Goal: Obtain resource: Obtain resource

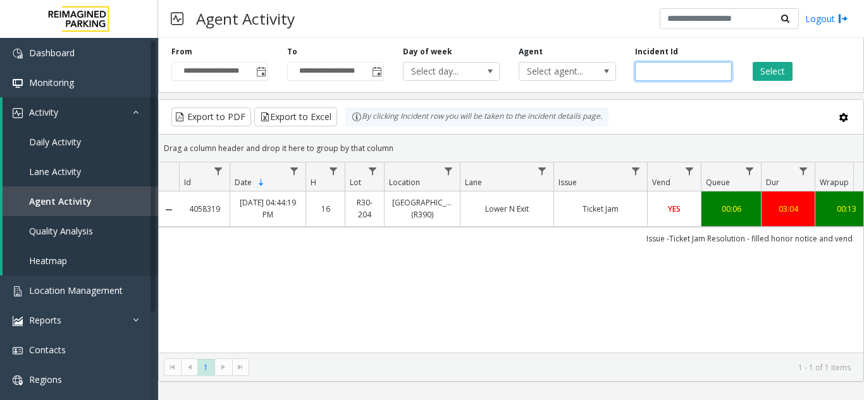
drag, startPoint x: 687, startPoint y: 67, endPoint x: 512, endPoint y: 82, distance: 175.9
click at [512, 82] on div "**********" at bounding box center [511, 63] width 706 height 60
paste input "number"
click at [643, 70] on input "number" at bounding box center [683, 71] width 97 height 19
type input "*******"
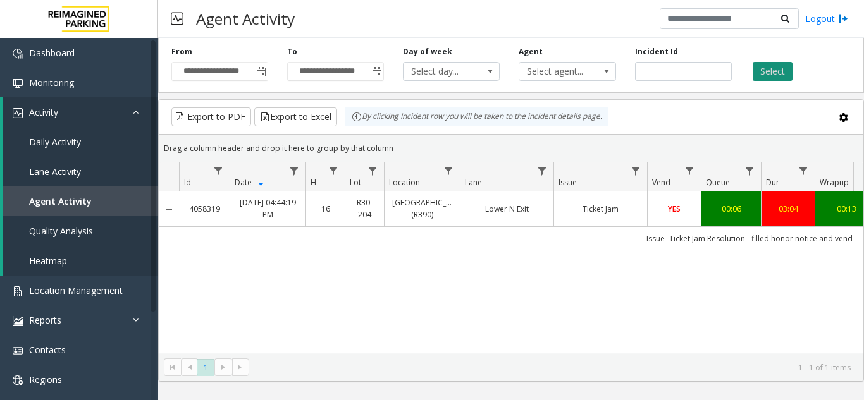
click at [772, 66] on button "Select" at bounding box center [773, 71] width 40 height 19
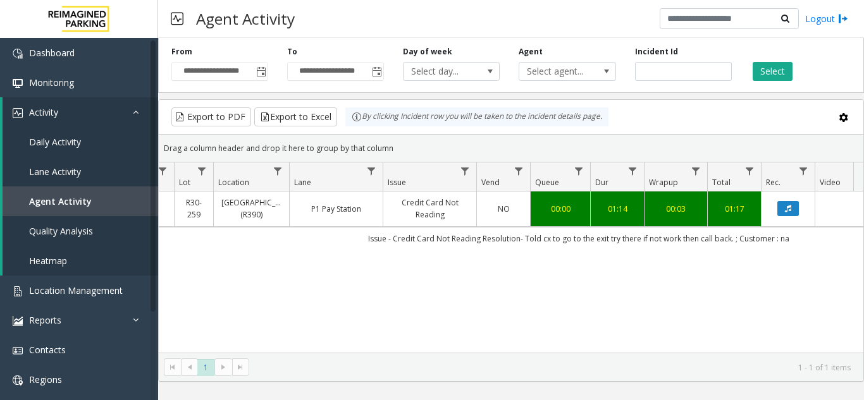
scroll to position [0, 422]
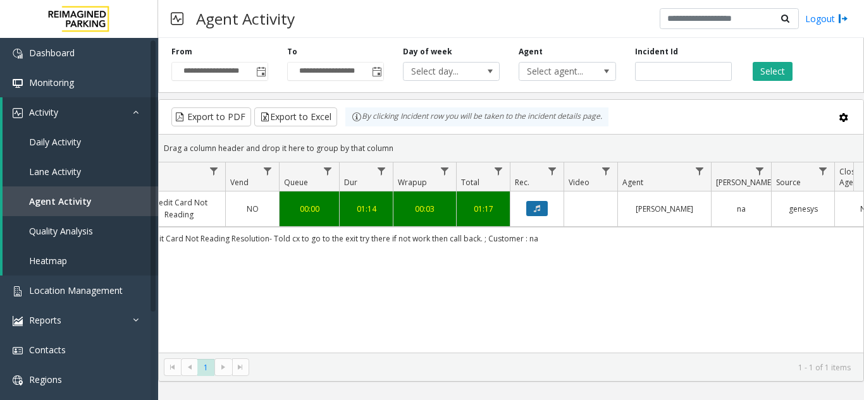
click at [547, 206] on button "Data table" at bounding box center [537, 208] width 22 height 15
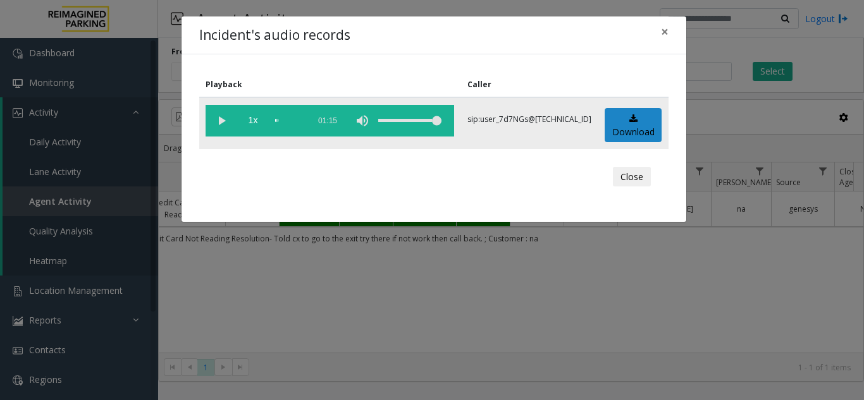
click at [230, 120] on vg-play-pause at bounding box center [222, 121] width 32 height 32
click at [299, 117] on div "scrub bar" at bounding box center [288, 121] width 27 height 32
drag, startPoint x: 662, startPoint y: 32, endPoint x: 655, endPoint y: 33, distance: 7.0
click at [662, 32] on span "×" at bounding box center [665, 32] width 8 height 18
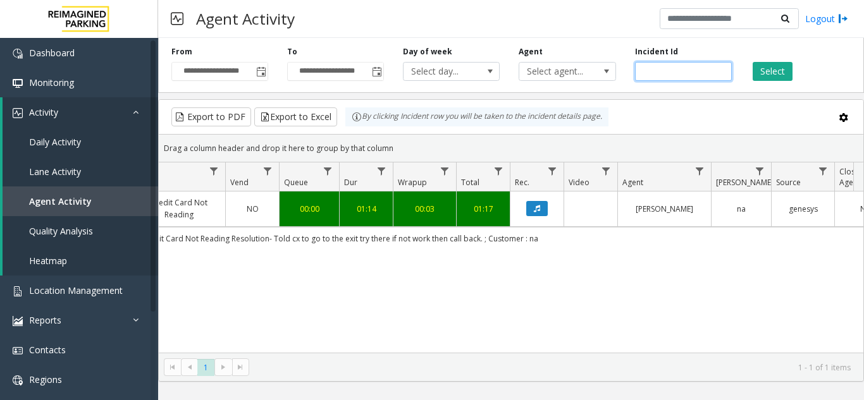
click at [658, 68] on input "*******" at bounding box center [683, 71] width 97 height 19
paste input "number"
click at [643, 71] on input "number" at bounding box center [683, 71] width 97 height 19
type input "*******"
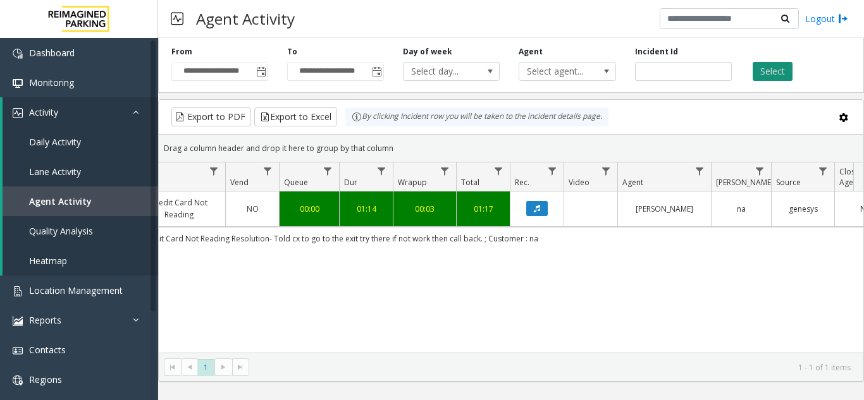
click at [768, 66] on button "Select" at bounding box center [773, 71] width 40 height 19
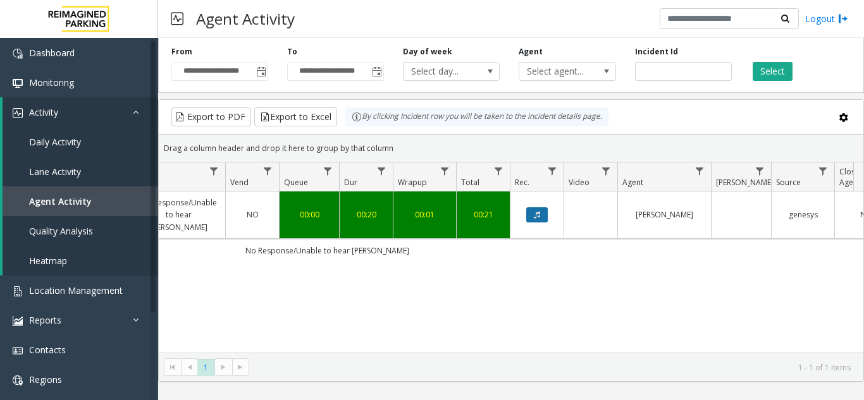
click at [539, 211] on icon "Data table" at bounding box center [537, 215] width 6 height 8
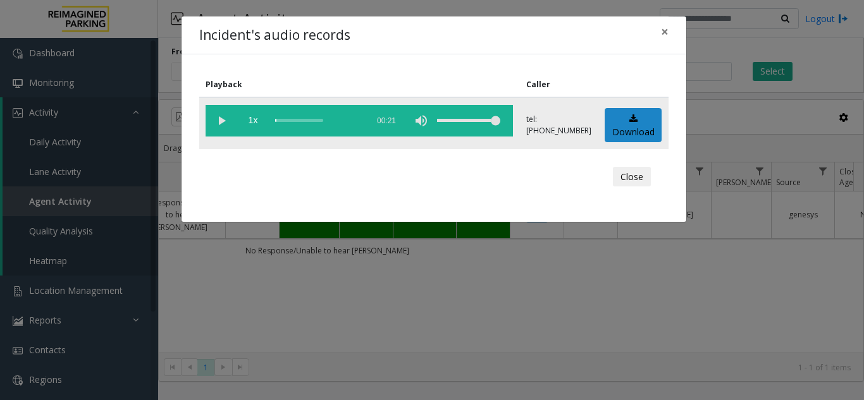
click at [220, 120] on vg-play-pause at bounding box center [222, 121] width 32 height 32
click at [338, 121] on div "scrub bar" at bounding box center [318, 121] width 86 height 32
click at [290, 121] on div "scrub bar" at bounding box center [318, 121] width 86 height 32
click at [350, 117] on div "scrub bar" at bounding box center [318, 121] width 86 height 32
click at [667, 33] on span "×" at bounding box center [665, 32] width 8 height 18
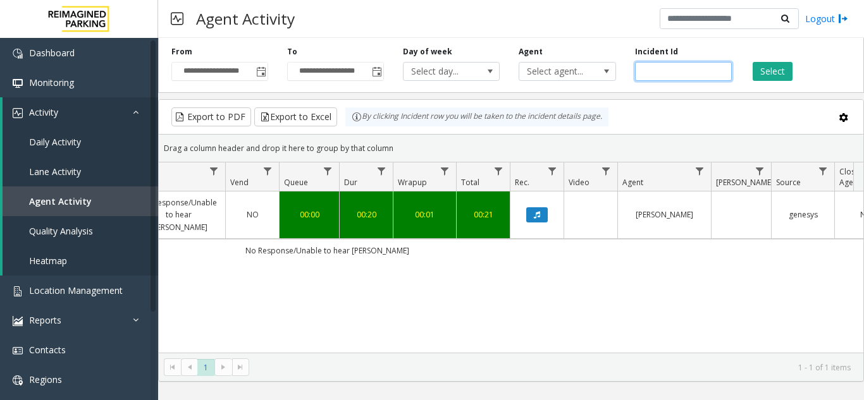
click at [663, 72] on input "*******" at bounding box center [683, 71] width 97 height 19
paste input "number"
drag, startPoint x: 660, startPoint y: 73, endPoint x: 562, endPoint y: 73, distance: 98.7
click at [562, 73] on div "**********" at bounding box center [511, 63] width 706 height 60
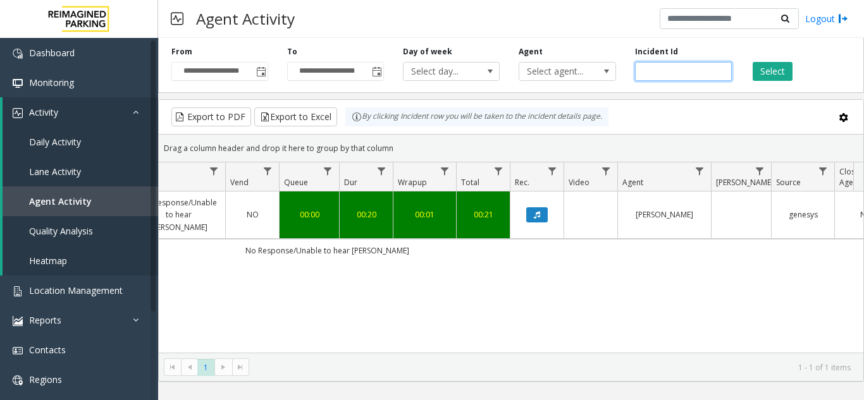
click at [641, 71] on input "number" at bounding box center [683, 71] width 97 height 19
click at [654, 80] on input "number" at bounding box center [683, 71] width 97 height 19
drag, startPoint x: 650, startPoint y: 72, endPoint x: 586, endPoint y: 84, distance: 64.3
click at [589, 83] on div "**********" at bounding box center [511, 63] width 706 height 60
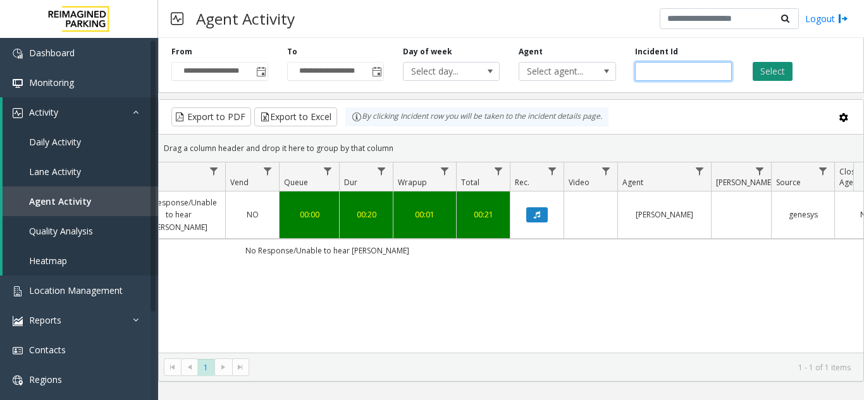
type input "*******"
click at [774, 71] on button "Select" at bounding box center [773, 71] width 40 height 19
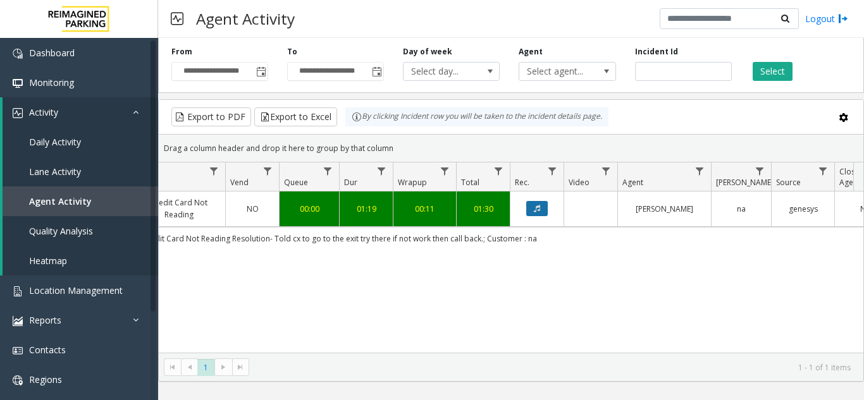
click at [544, 207] on button "Data table" at bounding box center [537, 208] width 22 height 15
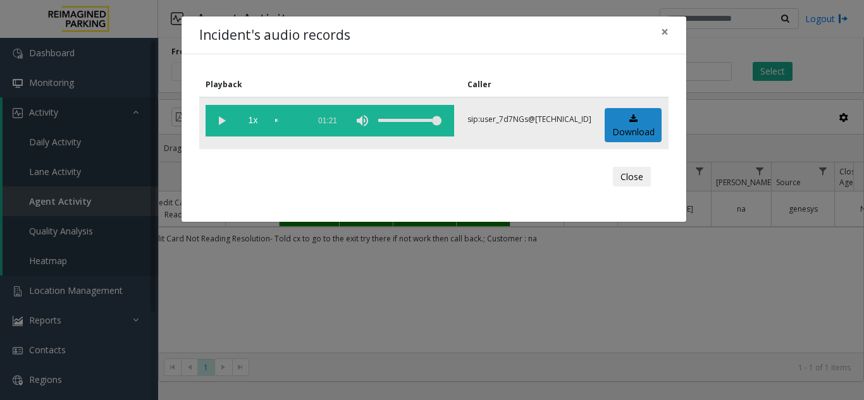
click at [223, 120] on vg-play-pause at bounding box center [222, 121] width 32 height 32
click at [302, 119] on div "scrub bar" at bounding box center [288, 121] width 27 height 32
click at [655, 32] on button "×" at bounding box center [664, 31] width 25 height 31
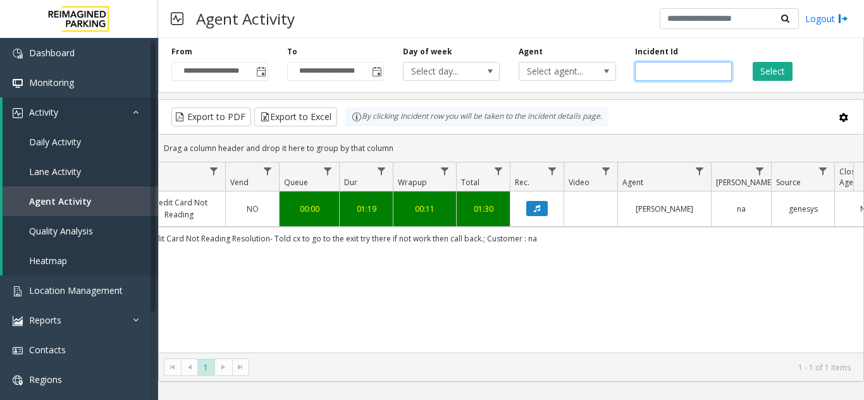
click at [655, 67] on input "*******" at bounding box center [683, 71] width 97 height 19
click at [654, 67] on input "*******" at bounding box center [683, 71] width 97 height 19
paste input "number"
drag, startPoint x: 657, startPoint y: 71, endPoint x: 583, endPoint y: 78, distance: 75.0
click at [583, 78] on div "**********" at bounding box center [511, 63] width 706 height 60
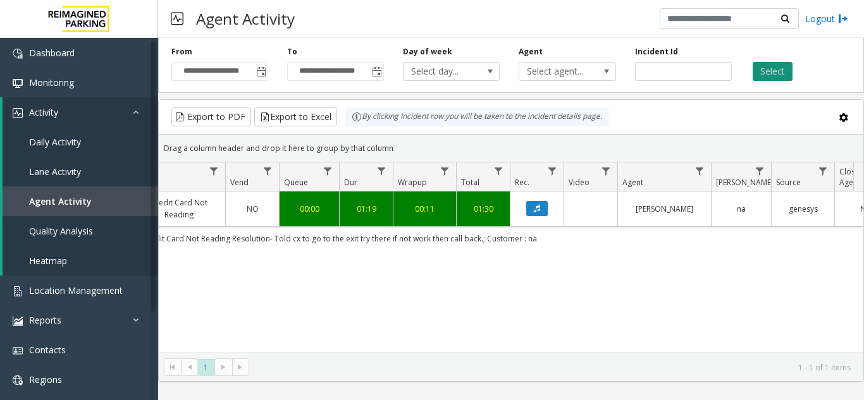
click at [764, 73] on button "Select" at bounding box center [773, 71] width 40 height 19
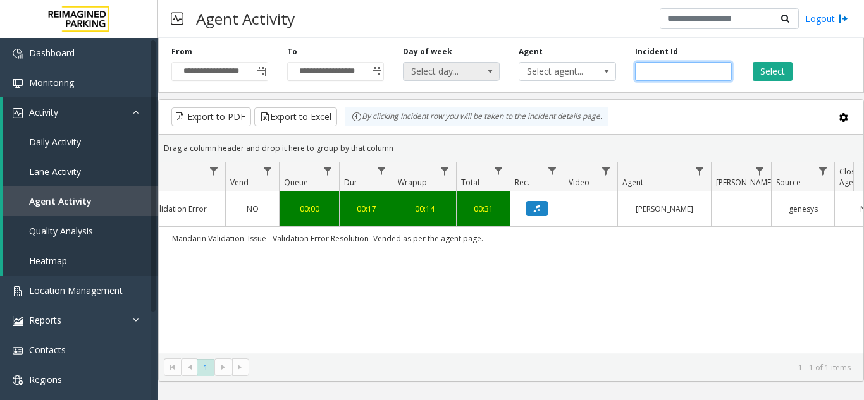
drag, startPoint x: 679, startPoint y: 75, endPoint x: 482, endPoint y: 70, distance: 197.4
click at [482, 70] on div "**********" at bounding box center [511, 63] width 706 height 60
click at [774, 70] on button "Select" at bounding box center [773, 71] width 40 height 19
click at [542, 202] on button "Data table" at bounding box center [537, 208] width 22 height 15
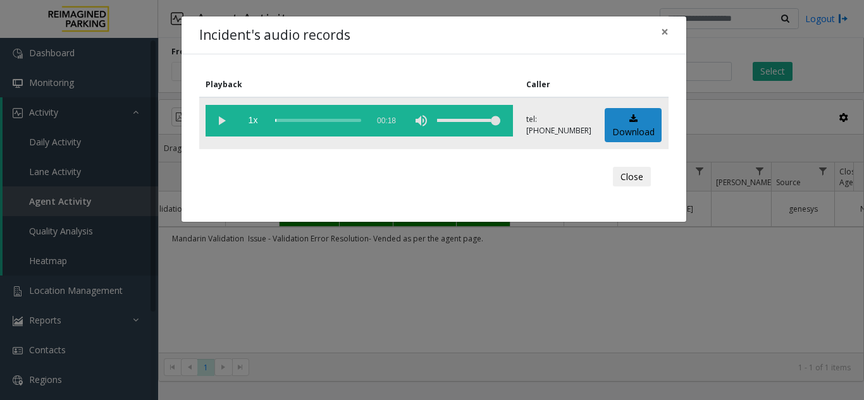
click at [220, 121] on vg-play-pause at bounding box center [222, 121] width 32 height 32
click at [335, 121] on div "scrub bar" at bounding box center [318, 121] width 86 height 32
click at [669, 30] on button "×" at bounding box center [664, 31] width 25 height 31
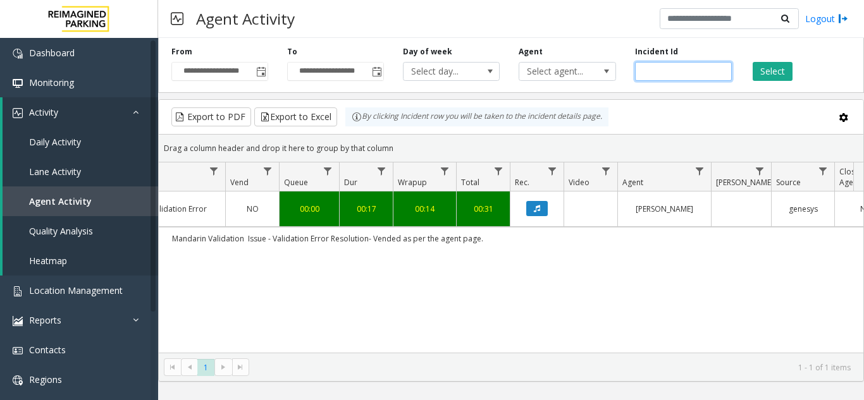
paste input "number"
click at [761, 69] on button "Select" at bounding box center [773, 71] width 40 height 19
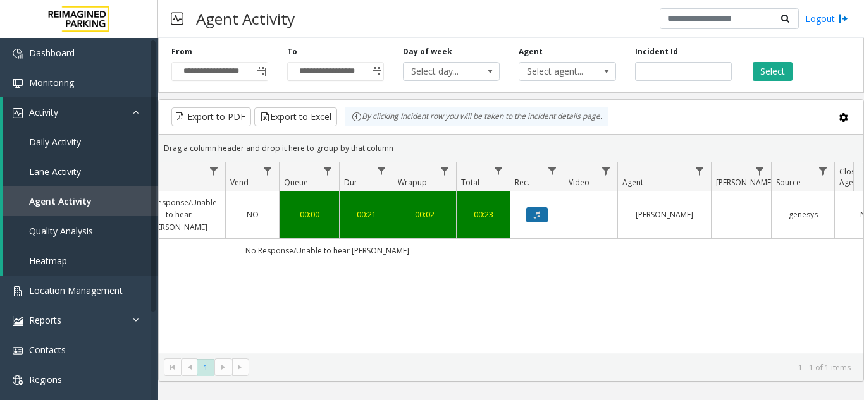
click at [532, 207] on button "Data table" at bounding box center [537, 214] width 22 height 15
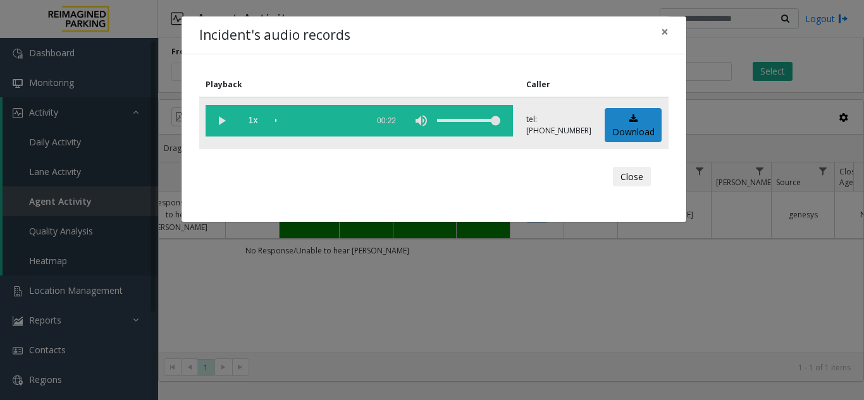
click at [225, 120] on vg-play-pause at bounding box center [222, 121] width 32 height 32
click at [663, 32] on span "×" at bounding box center [665, 32] width 8 height 18
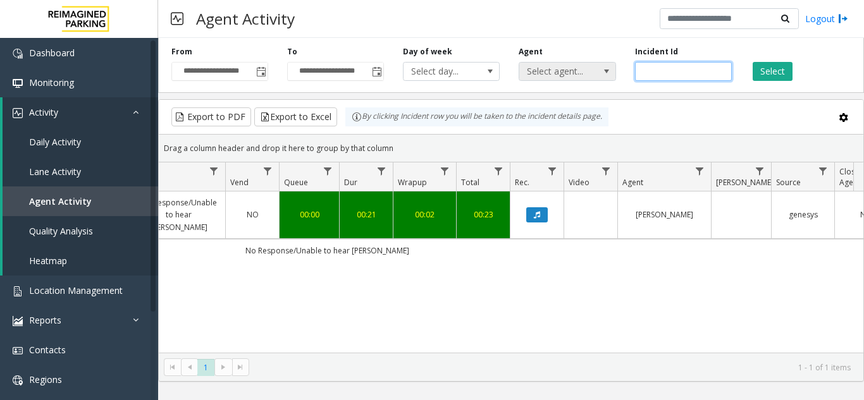
drag, startPoint x: 677, startPoint y: 65, endPoint x: 601, endPoint y: 71, distance: 76.2
click at [601, 71] on div "**********" at bounding box center [511, 63] width 706 height 60
paste input "number"
click at [774, 70] on button "Select" at bounding box center [773, 71] width 40 height 19
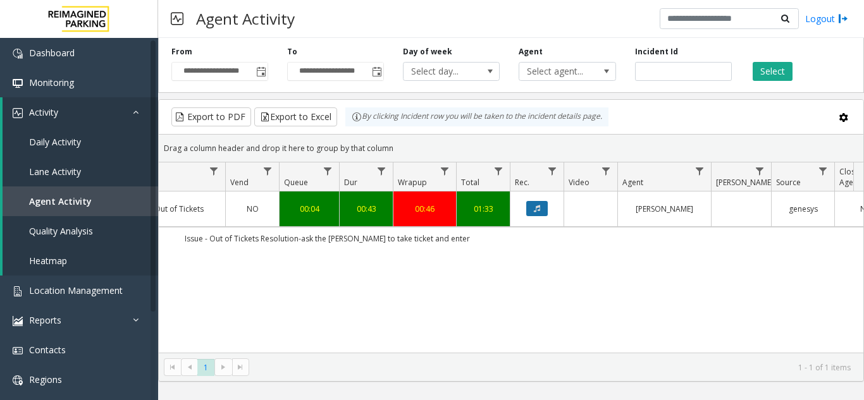
click at [540, 209] on icon "Data table" at bounding box center [537, 209] width 6 height 8
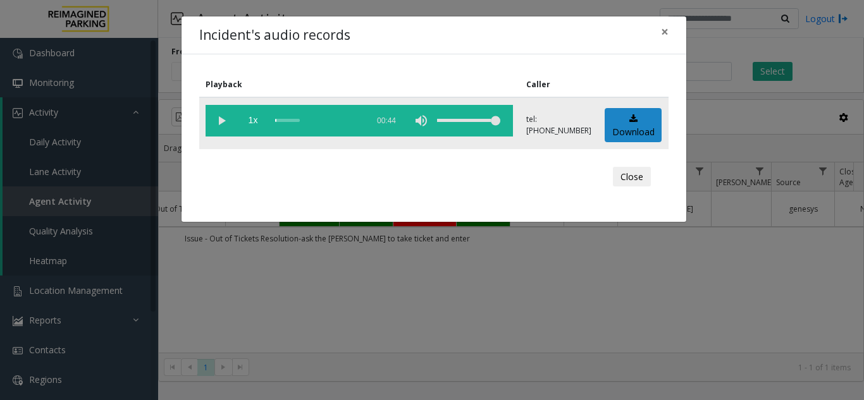
click at [230, 116] on vg-play-pause at bounding box center [222, 121] width 32 height 32
click at [307, 120] on div "scrub bar" at bounding box center [318, 121] width 86 height 32
click at [335, 123] on div "scrub bar" at bounding box center [318, 121] width 86 height 32
drag, startPoint x: 668, startPoint y: 27, endPoint x: 662, endPoint y: 37, distance: 12.5
click at [668, 27] on span "×" at bounding box center [665, 32] width 8 height 18
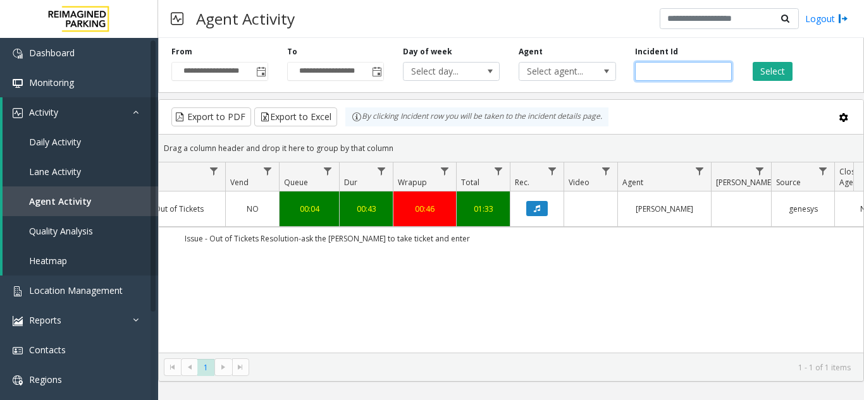
click at [650, 73] on input "*******" at bounding box center [683, 71] width 97 height 19
paste input "number"
click at [761, 73] on button "Select" at bounding box center [773, 71] width 40 height 19
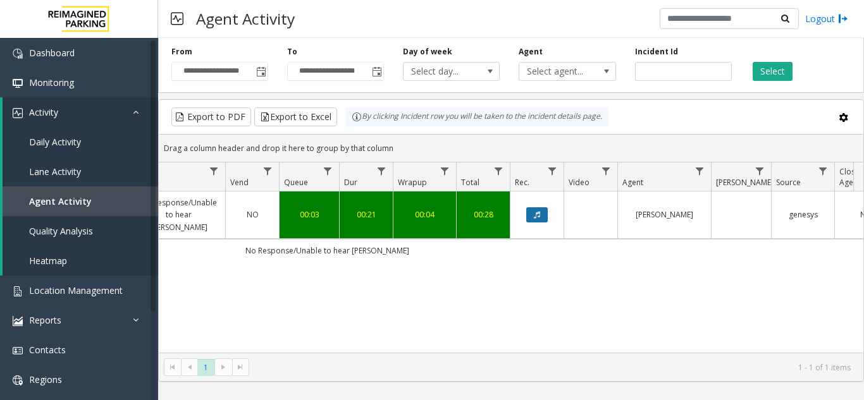
click at [532, 209] on button "Data table" at bounding box center [537, 214] width 22 height 15
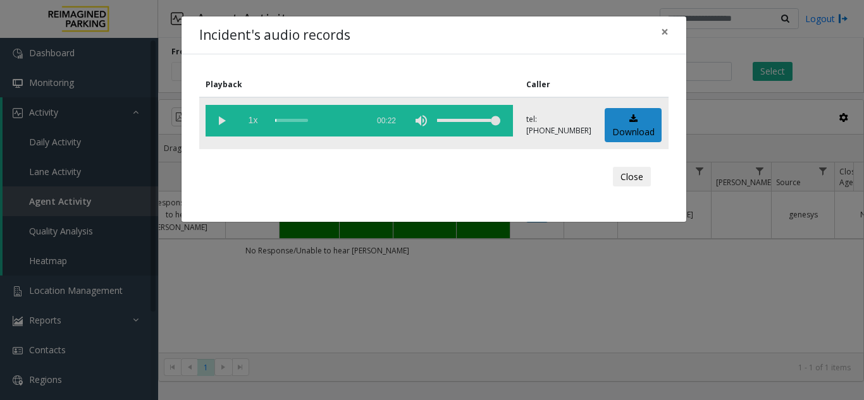
drag, startPoint x: 225, startPoint y: 124, endPoint x: 255, endPoint y: 131, distance: 31.2
click at [228, 124] on vg-play-pause at bounding box center [222, 121] width 32 height 32
click at [333, 115] on div "scrub bar" at bounding box center [318, 121] width 86 height 32
click at [664, 28] on span "×" at bounding box center [665, 32] width 8 height 18
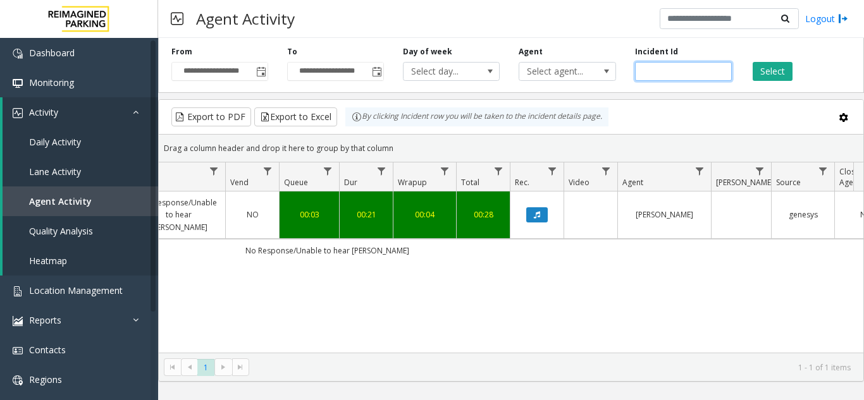
drag, startPoint x: 672, startPoint y: 71, endPoint x: 438, endPoint y: 61, distance: 234.9
click at [438, 61] on div "**********" at bounding box center [511, 63] width 706 height 60
paste input "number"
click at [771, 76] on button "Select" at bounding box center [773, 71] width 40 height 19
click at [543, 211] on button "Data table" at bounding box center [537, 214] width 22 height 15
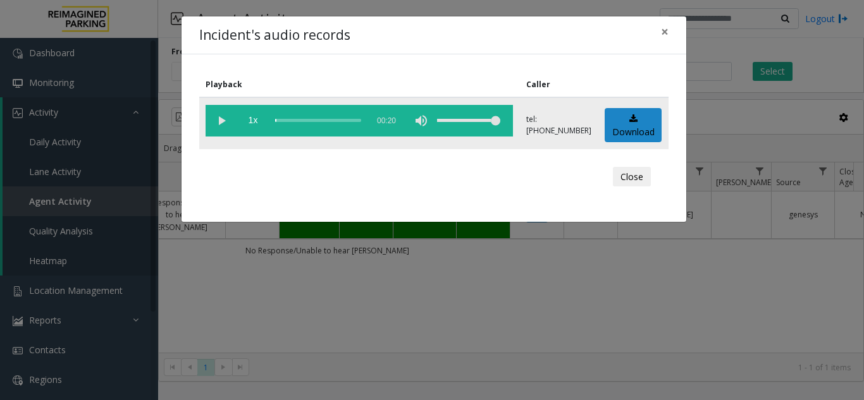
click at [219, 122] on vg-play-pause at bounding box center [222, 121] width 32 height 32
click at [662, 32] on span "×" at bounding box center [665, 32] width 8 height 18
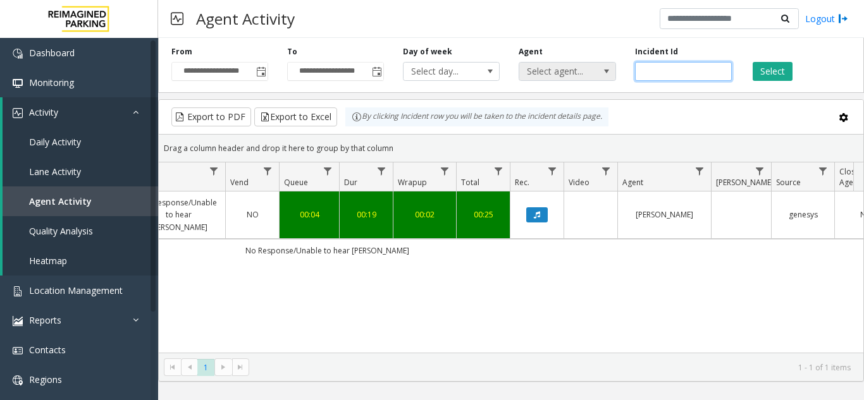
drag, startPoint x: 695, startPoint y: 75, endPoint x: 606, endPoint y: 74, distance: 89.2
click at [607, 74] on div "**********" at bounding box center [511, 63] width 706 height 60
paste input "number"
click at [765, 73] on button "Select" at bounding box center [773, 71] width 40 height 19
click at [544, 215] on button "Data table" at bounding box center [537, 214] width 22 height 15
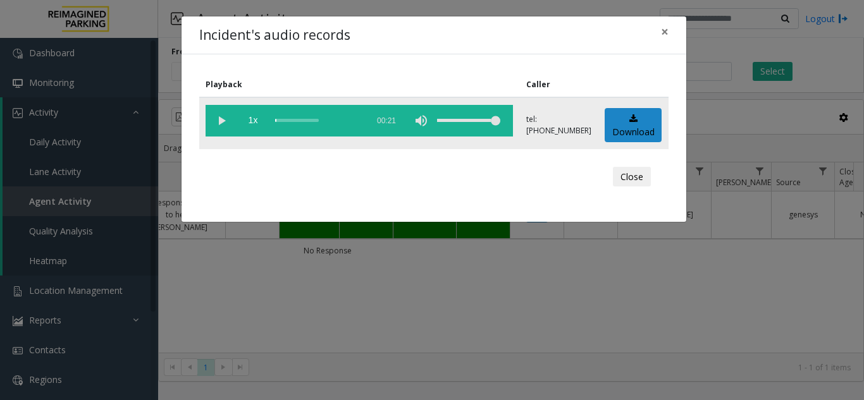
click at [223, 123] on vg-play-pause at bounding box center [222, 121] width 32 height 32
click at [665, 34] on span "×" at bounding box center [665, 32] width 8 height 18
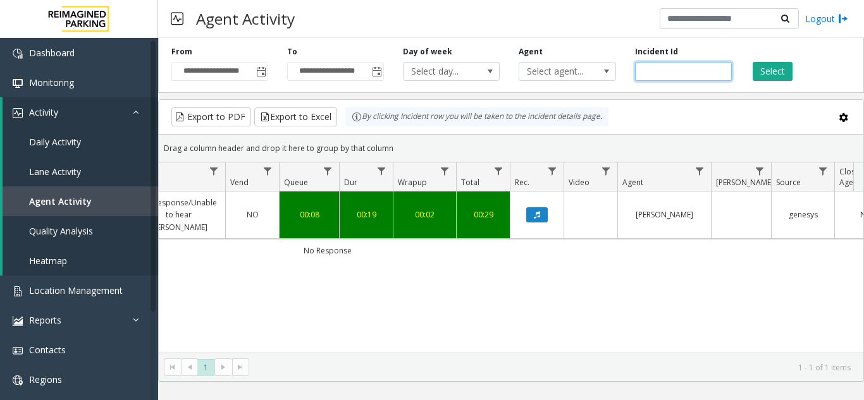
click at [660, 70] on input "*******" at bounding box center [683, 71] width 97 height 19
paste input "number"
click at [765, 71] on button "Select" at bounding box center [773, 71] width 40 height 19
click at [532, 207] on button "Data table" at bounding box center [537, 214] width 22 height 15
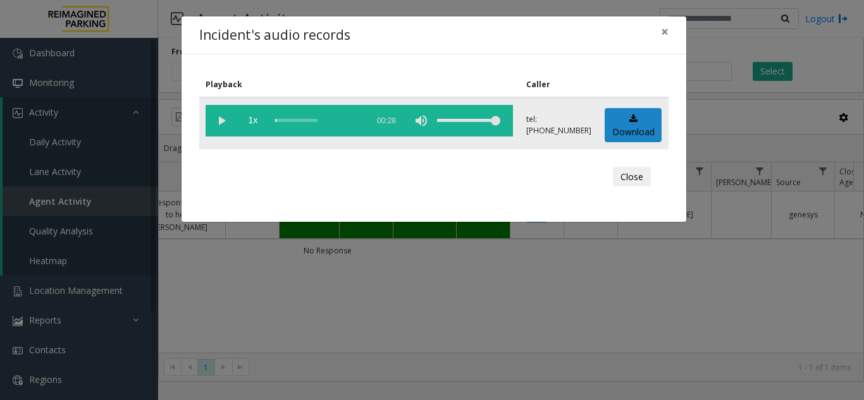
click at [220, 121] on vg-play-pause at bounding box center [222, 121] width 32 height 32
click at [305, 121] on div "scrub bar" at bounding box center [318, 121] width 86 height 32
click at [280, 118] on div "scrub bar" at bounding box center [318, 121] width 86 height 32
click at [662, 32] on span "×" at bounding box center [665, 32] width 8 height 18
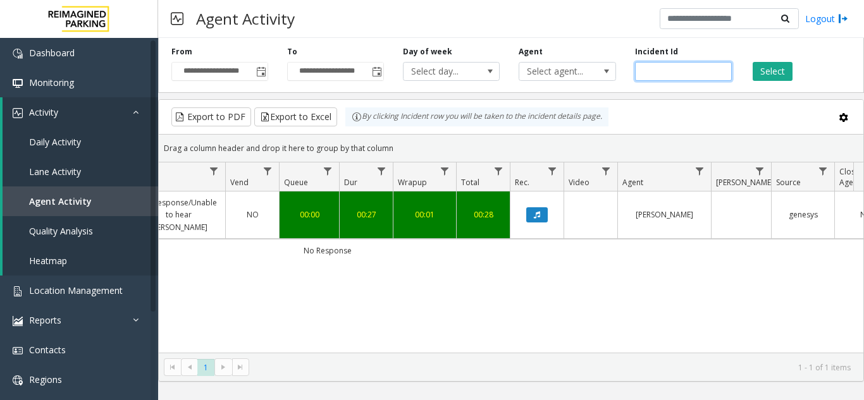
click at [671, 68] on input "*******" at bounding box center [683, 71] width 97 height 19
click at [670, 68] on input "*******" at bounding box center [683, 71] width 97 height 19
paste input "number"
click at [765, 73] on button "Select" at bounding box center [773, 71] width 40 height 19
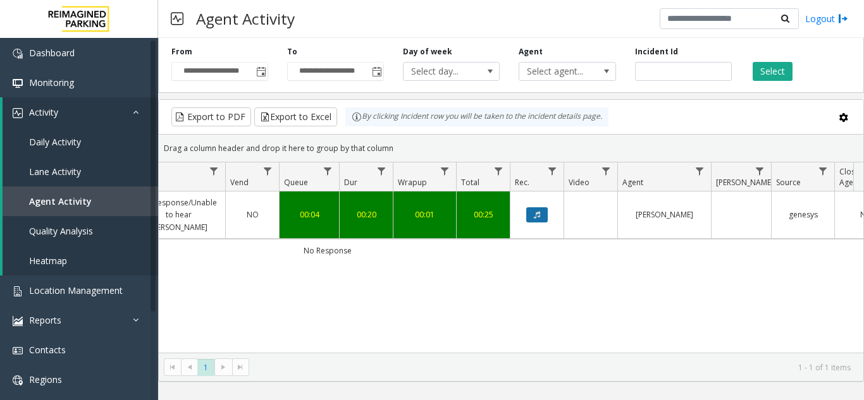
click at [543, 209] on button "Data table" at bounding box center [537, 214] width 22 height 15
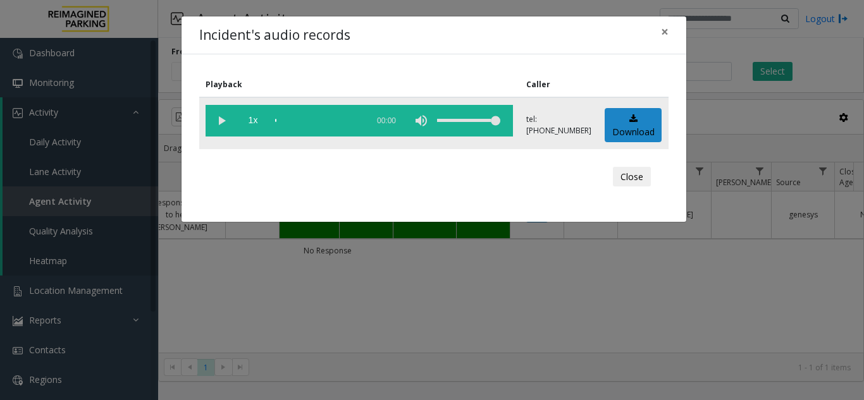
click at [220, 116] on vg-play-pause at bounding box center [222, 121] width 32 height 32
click at [295, 118] on div "scrub bar" at bounding box center [318, 121] width 86 height 32
click at [328, 119] on div "scrub bar" at bounding box center [318, 121] width 86 height 32
click at [667, 33] on span "×" at bounding box center [665, 32] width 8 height 18
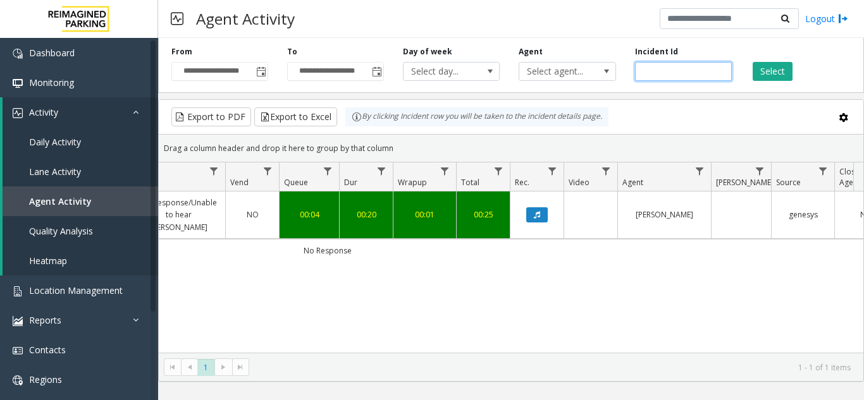
drag, startPoint x: 685, startPoint y: 73, endPoint x: 526, endPoint y: 61, distance: 159.9
click at [526, 61] on div "**********" at bounding box center [511, 63] width 706 height 60
paste input "number"
click at [760, 69] on button "Select" at bounding box center [773, 71] width 40 height 19
click at [542, 210] on button "Data table" at bounding box center [537, 214] width 22 height 15
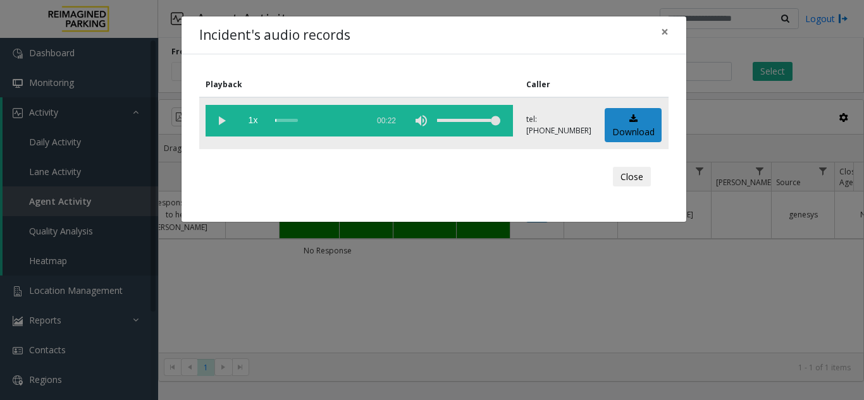
click at [228, 120] on vg-play-pause at bounding box center [222, 121] width 32 height 32
click at [306, 122] on div "scrub bar" at bounding box center [318, 121] width 86 height 32
click at [345, 116] on div "scrub bar" at bounding box center [318, 121] width 86 height 32
click at [318, 120] on div "scrub bar" at bounding box center [318, 121] width 86 height 32
click at [679, 35] on div "Incident's audio records ×" at bounding box center [434, 35] width 505 height 39
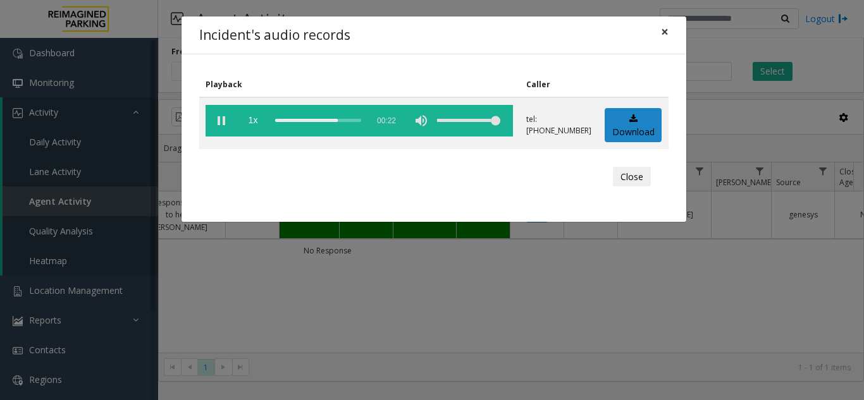
click at [661, 32] on span "×" at bounding box center [665, 32] width 8 height 18
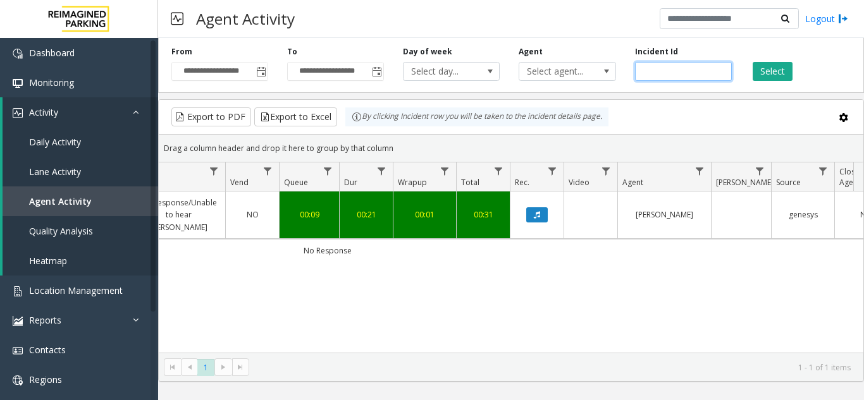
drag, startPoint x: 686, startPoint y: 71, endPoint x: 646, endPoint y: 73, distance: 40.5
click at [647, 73] on input "*******" at bounding box center [683, 71] width 97 height 19
type input "*"
click at [655, 63] on input "number" at bounding box center [683, 71] width 97 height 19
paste input "*******"
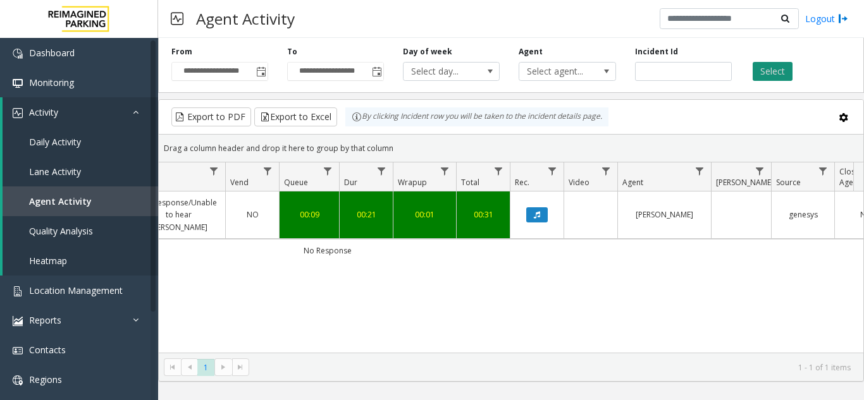
click at [777, 69] on button "Select" at bounding box center [773, 71] width 40 height 19
click at [537, 213] on button "Data table" at bounding box center [537, 214] width 22 height 15
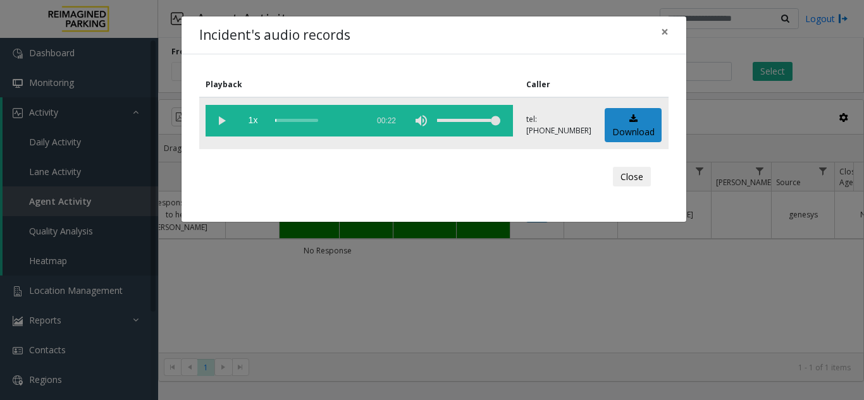
click at [220, 115] on vg-play-pause at bounding box center [222, 121] width 32 height 32
click at [326, 120] on div "scrub bar" at bounding box center [318, 121] width 86 height 32
click at [340, 120] on div "scrub bar" at bounding box center [318, 121] width 86 height 32
click at [669, 34] on button "×" at bounding box center [664, 31] width 25 height 31
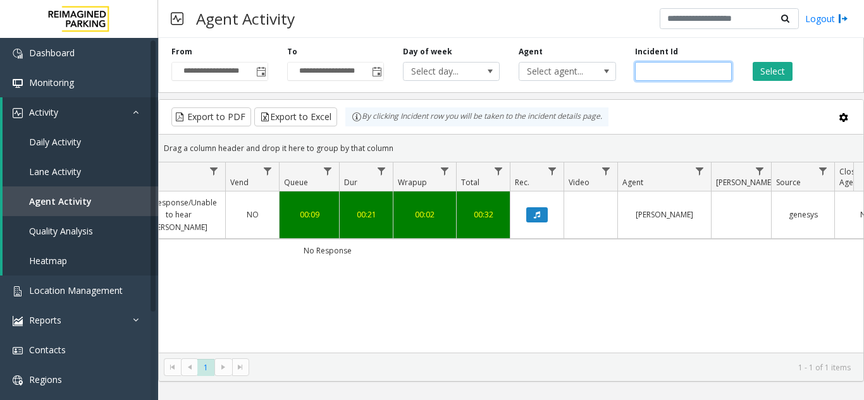
click at [671, 70] on input "*******" at bounding box center [683, 71] width 97 height 19
click at [670, 70] on input "*******" at bounding box center [683, 71] width 97 height 19
click at [669, 69] on input "*******" at bounding box center [683, 71] width 97 height 19
drag, startPoint x: 669, startPoint y: 69, endPoint x: 663, endPoint y: 68, distance: 6.5
click at [667, 69] on input "*******" at bounding box center [683, 71] width 97 height 19
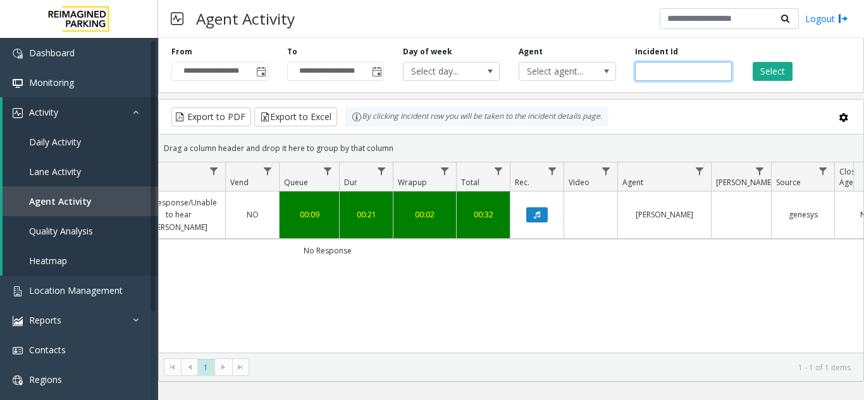
click at [661, 68] on input "*******" at bounding box center [683, 71] width 97 height 19
paste input "number"
type input "*******"
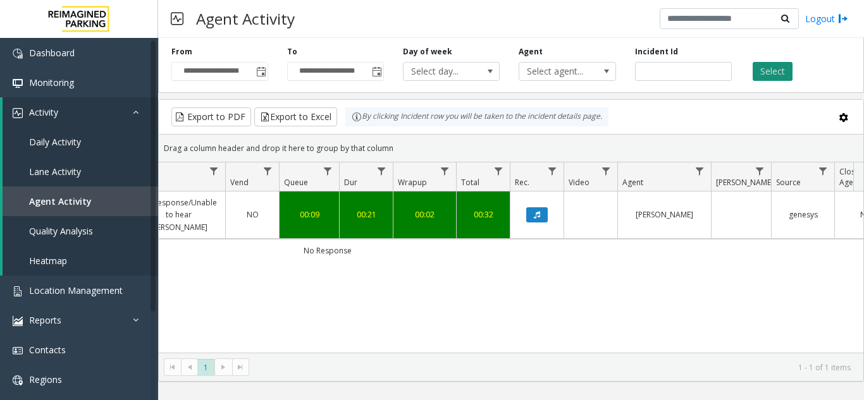
click at [786, 67] on button "Select" at bounding box center [773, 71] width 40 height 19
click at [540, 216] on icon "Data table" at bounding box center [537, 215] width 6 height 8
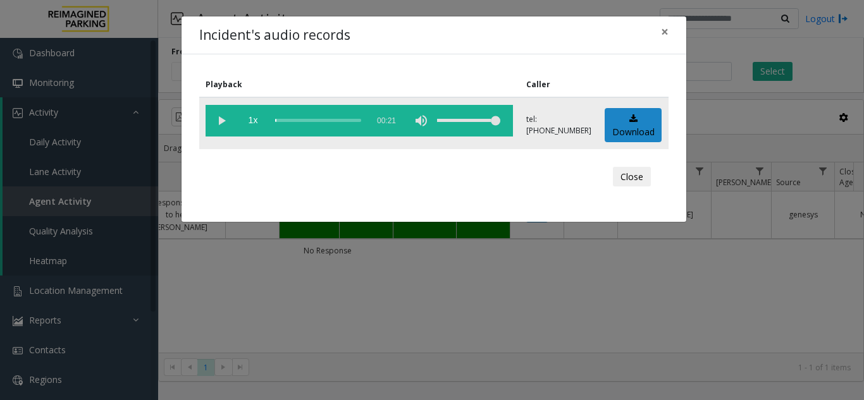
click at [223, 120] on vg-play-pause at bounding box center [222, 121] width 32 height 32
click at [292, 116] on div "scrub bar" at bounding box center [318, 121] width 86 height 32
click at [664, 25] on span "×" at bounding box center [665, 32] width 8 height 18
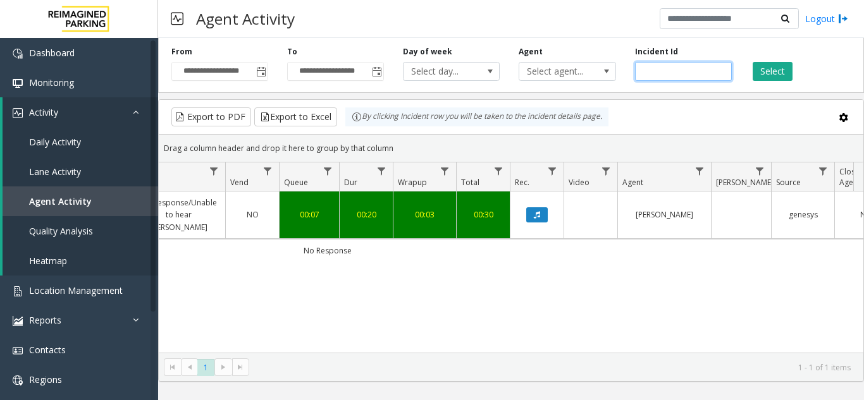
click at [665, 71] on input "*******" at bounding box center [683, 71] width 97 height 19
paste input "number"
click at [758, 69] on button "Select" at bounding box center [773, 71] width 40 height 19
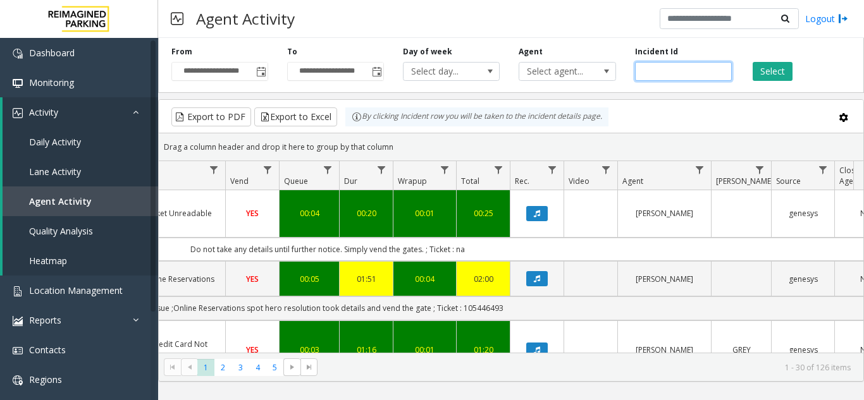
click at [649, 71] on input "number" at bounding box center [683, 71] width 97 height 19
type input "*******"
click at [750, 71] on div "Select" at bounding box center [799, 63] width 116 height 35
click at [757, 73] on button "Select" at bounding box center [773, 71] width 40 height 19
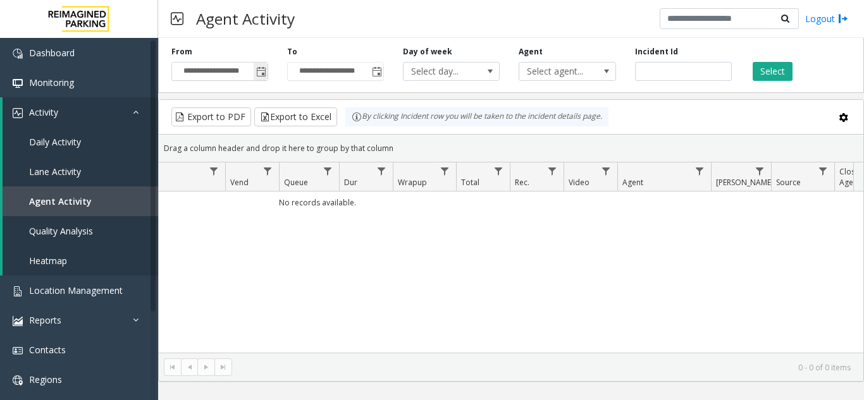
click at [264, 70] on span "Toggle popup" at bounding box center [261, 72] width 10 height 10
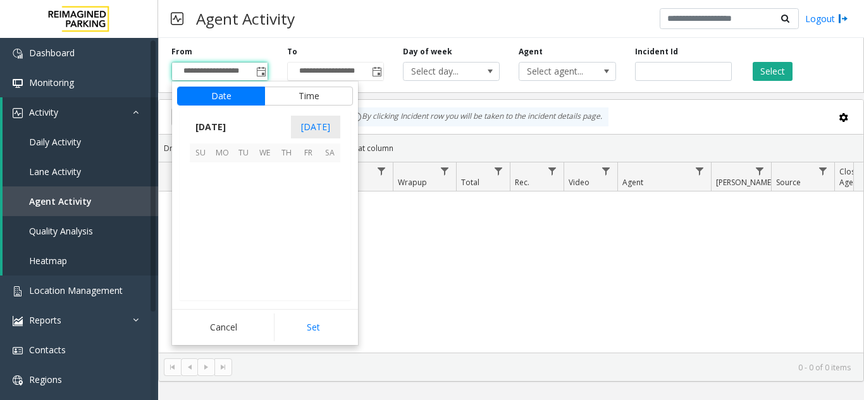
scroll to position [226893, 0]
click at [222, 231] on span "18" at bounding box center [222, 238] width 22 height 22
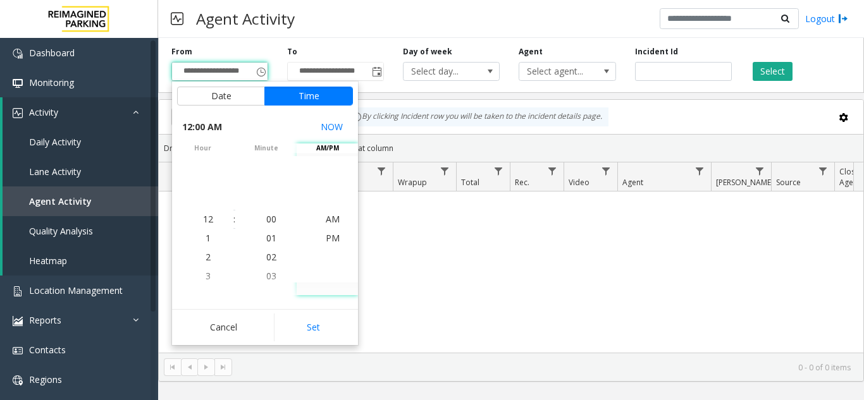
click at [314, 323] on button "Set" at bounding box center [314, 328] width 80 height 28
type input "**********"
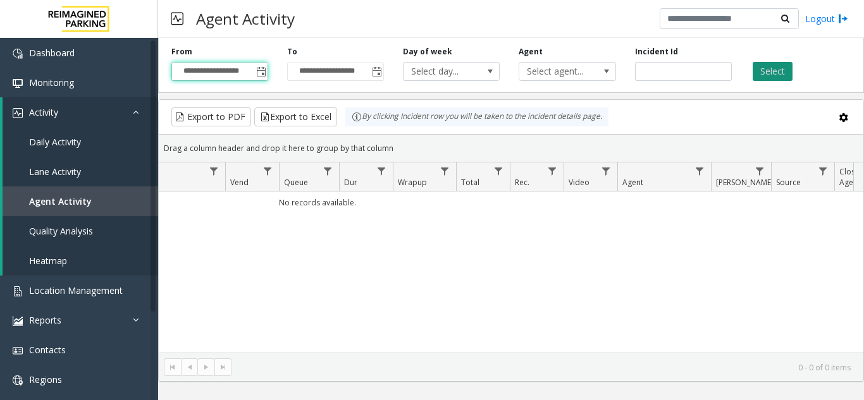
click at [777, 71] on button "Select" at bounding box center [773, 71] width 40 height 19
click at [774, 72] on button "Select" at bounding box center [773, 71] width 40 height 19
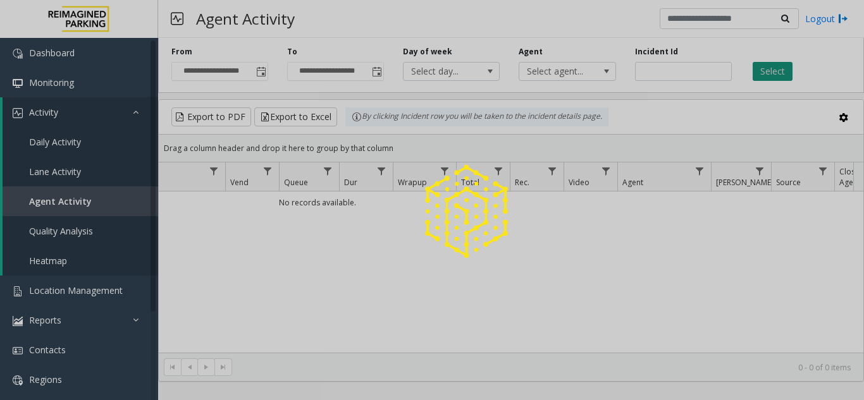
click at [774, 73] on div at bounding box center [432, 200] width 864 height 400
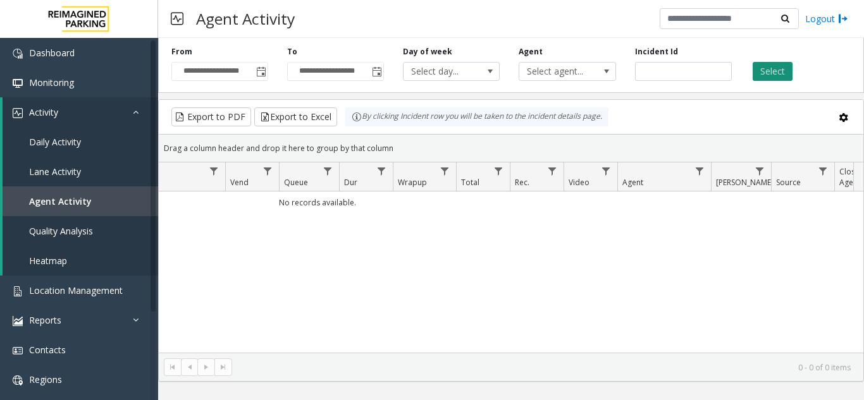
click at [773, 73] on button "Select" at bounding box center [773, 71] width 40 height 19
click at [658, 74] on input "*******" at bounding box center [683, 71] width 97 height 19
paste input "number"
click at [774, 60] on div "Select" at bounding box center [799, 63] width 116 height 35
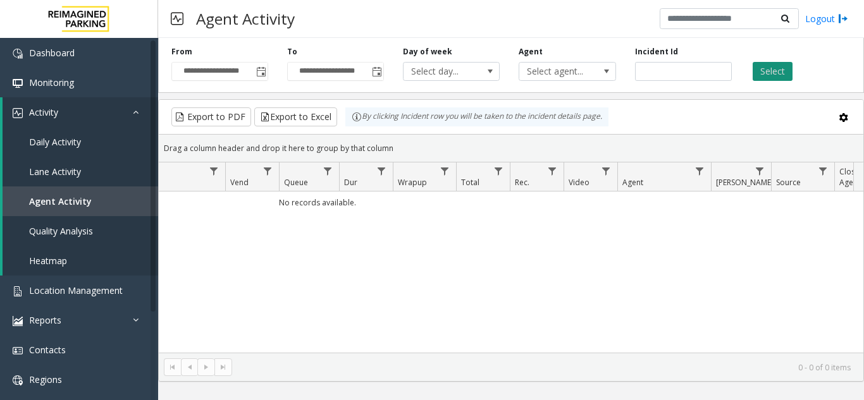
click at [772, 66] on button "Select" at bounding box center [773, 71] width 40 height 19
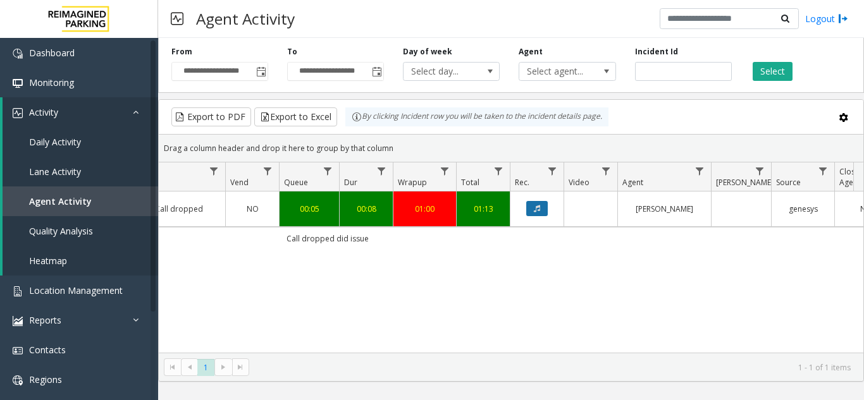
click at [541, 209] on button "Data table" at bounding box center [537, 208] width 22 height 15
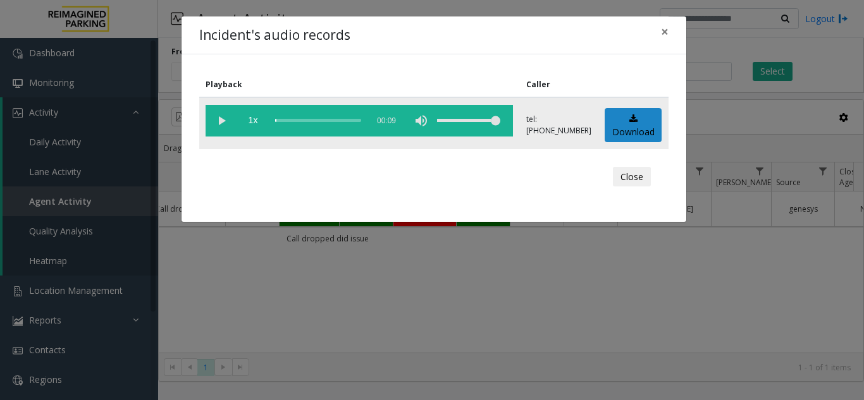
click at [216, 121] on vg-play-pause at bounding box center [222, 121] width 32 height 32
click at [661, 30] on span "×" at bounding box center [665, 32] width 8 height 18
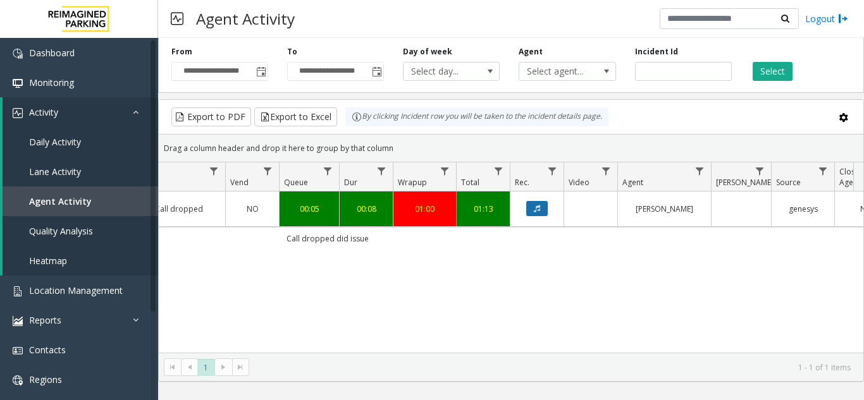
click at [538, 210] on icon "Data table" at bounding box center [537, 209] width 6 height 8
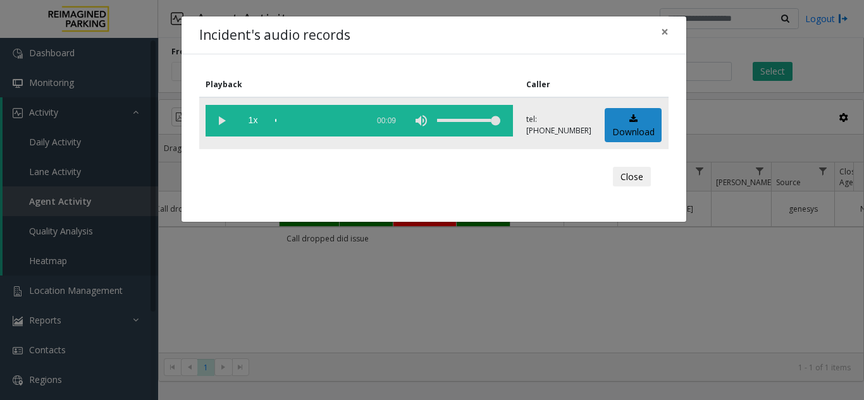
click at [218, 122] on vg-play-pause at bounding box center [222, 121] width 32 height 32
click at [663, 32] on span "×" at bounding box center [665, 32] width 8 height 18
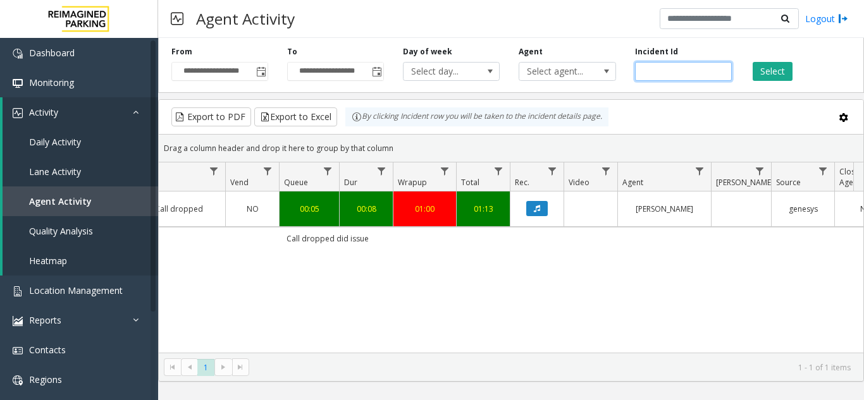
click at [640, 71] on input "*******" at bounding box center [683, 71] width 97 height 19
click at [640, 70] on input "*******" at bounding box center [683, 71] width 97 height 19
paste input "number"
type input "*******"
click at [764, 65] on button "Select" at bounding box center [773, 71] width 40 height 19
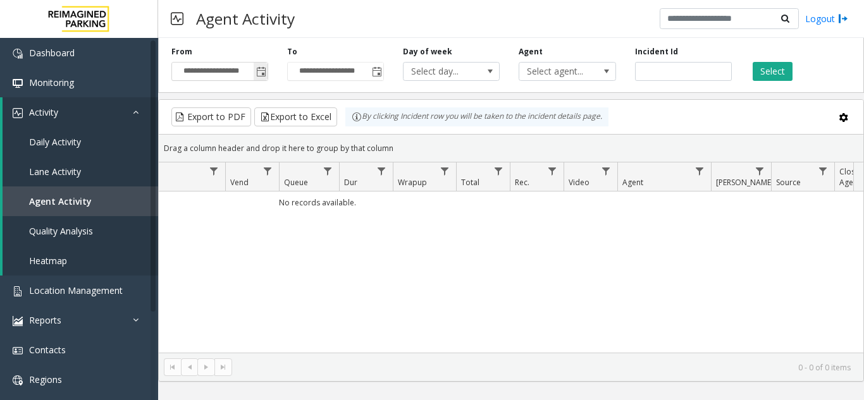
click at [266, 76] on span "Toggle popup" at bounding box center [261, 72] width 10 height 10
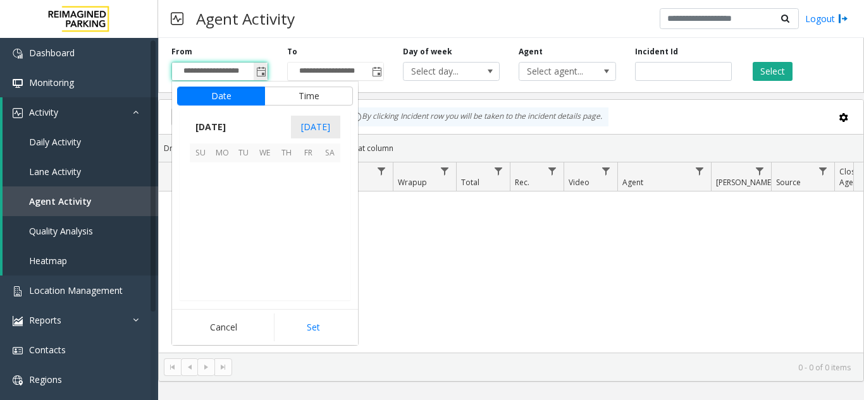
scroll to position [226893, 0]
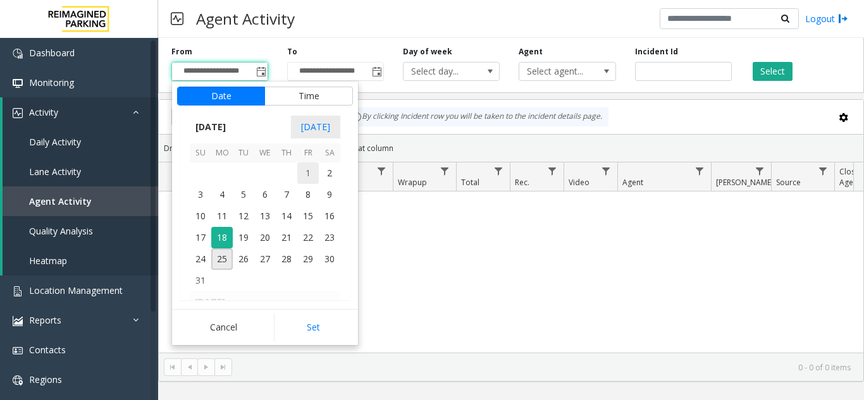
click at [307, 168] on span "1" at bounding box center [308, 174] width 22 height 22
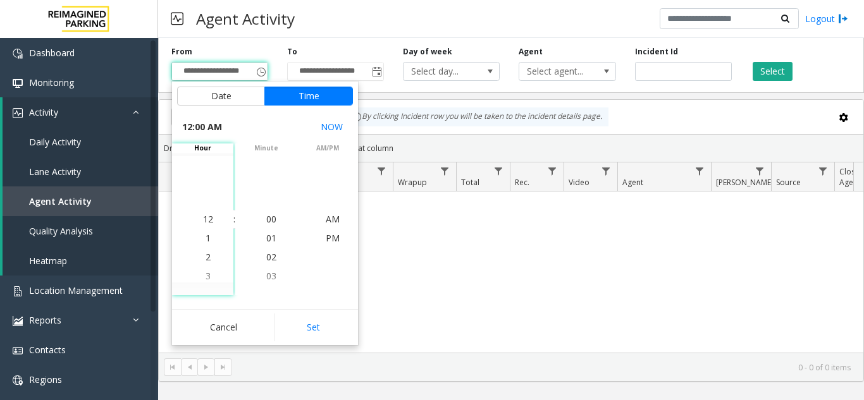
click at [317, 329] on button "Set" at bounding box center [314, 328] width 80 height 28
type input "**********"
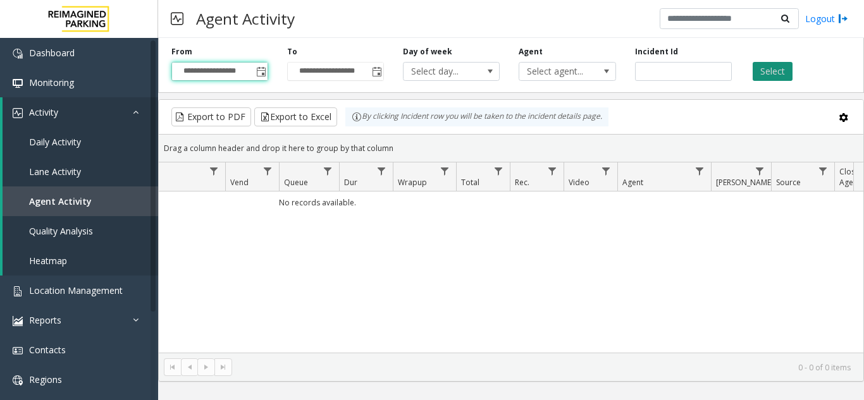
click at [765, 73] on button "Select" at bounding box center [773, 71] width 40 height 19
click at [765, 70] on button "Select" at bounding box center [773, 71] width 40 height 19
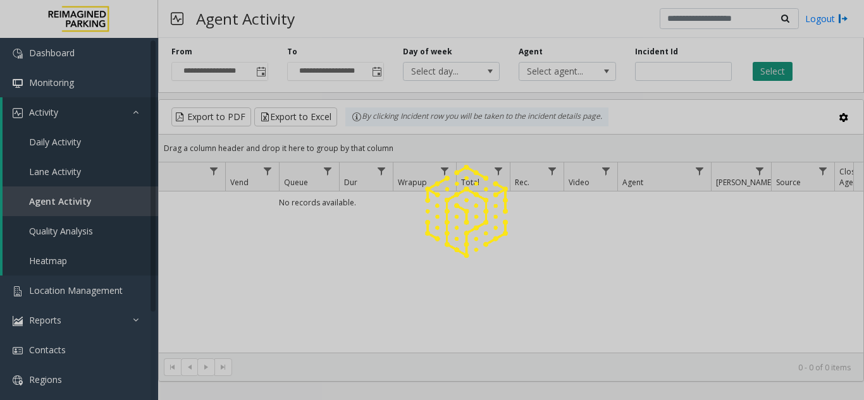
click at [765, 70] on div at bounding box center [432, 200] width 864 height 400
click at [765, 70] on button "Select" at bounding box center [773, 71] width 40 height 19
click at [765, 70] on div at bounding box center [432, 200] width 864 height 400
click at [765, 70] on button "Select" at bounding box center [773, 71] width 40 height 19
click at [765, 70] on div at bounding box center [432, 200] width 864 height 400
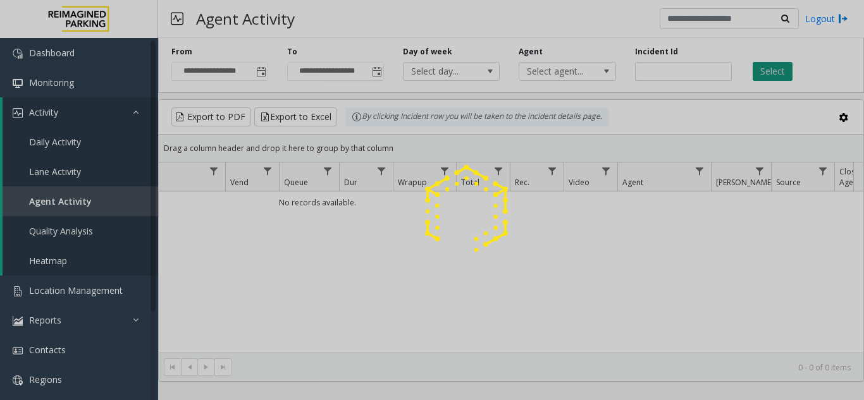
click at [765, 70] on button "Select" at bounding box center [773, 71] width 40 height 19
click at [765, 70] on div at bounding box center [432, 200] width 864 height 400
click at [765, 70] on button "Select" at bounding box center [773, 71] width 40 height 19
click at [765, 70] on div at bounding box center [432, 200] width 864 height 400
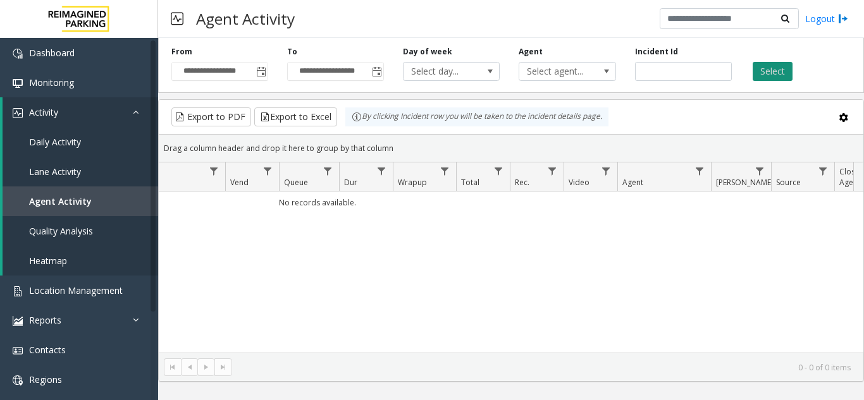
click at [765, 70] on button "Select" at bounding box center [773, 71] width 40 height 19
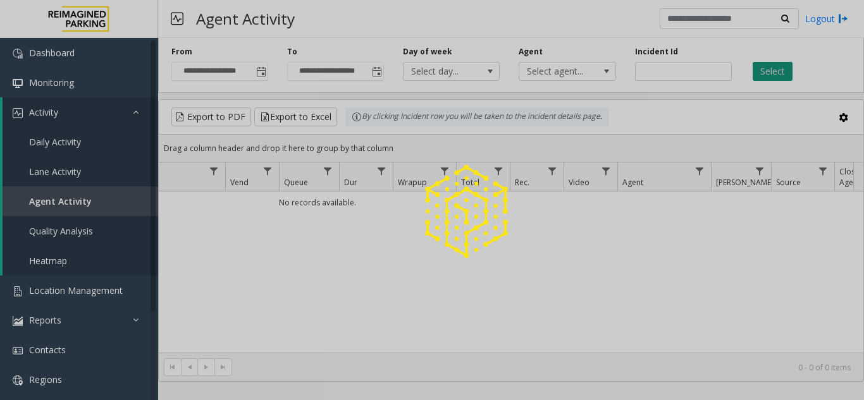
click at [765, 70] on div at bounding box center [432, 200] width 864 height 400
click at [765, 70] on button "Select" at bounding box center [773, 71] width 40 height 19
click at [765, 70] on div at bounding box center [432, 200] width 864 height 400
click at [765, 70] on button "Select" at bounding box center [773, 71] width 40 height 19
click at [765, 70] on div at bounding box center [432, 200] width 864 height 400
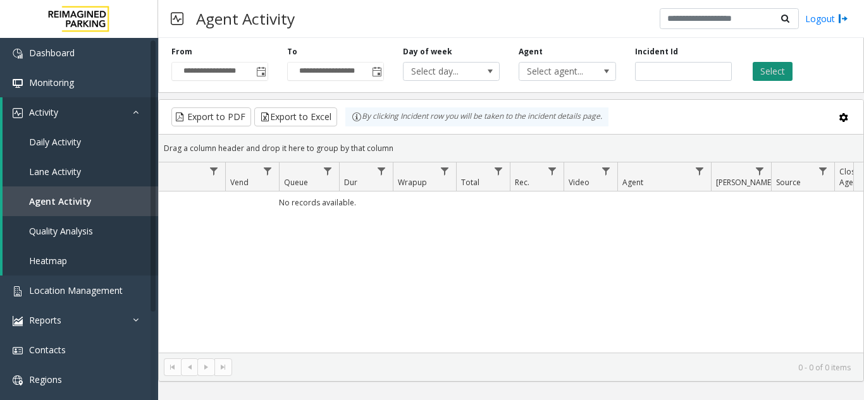
click at [765, 70] on button "Select" at bounding box center [773, 71] width 40 height 19
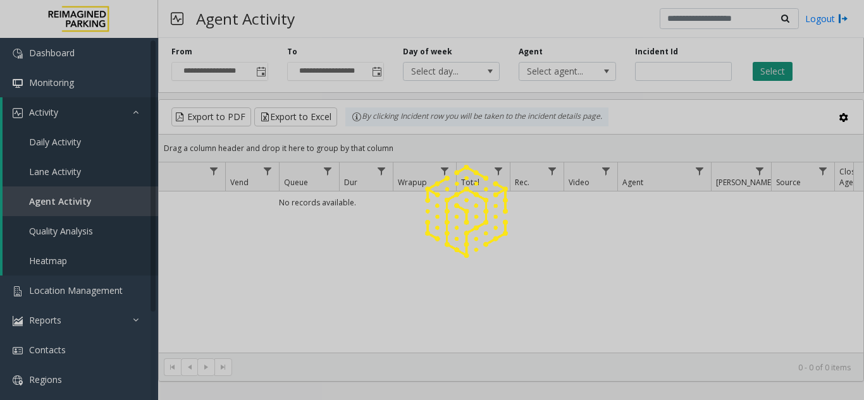
click at [765, 70] on div at bounding box center [432, 200] width 864 height 400
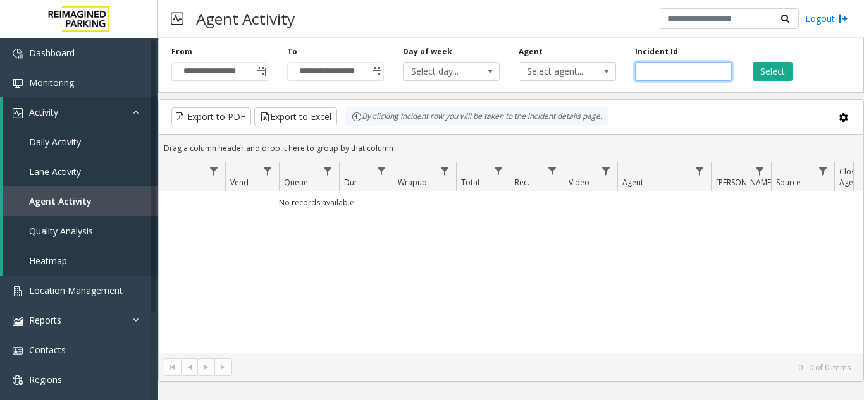
click at [662, 74] on input "*******" at bounding box center [683, 71] width 97 height 19
paste input "number"
click at [760, 64] on button "Select" at bounding box center [773, 71] width 40 height 19
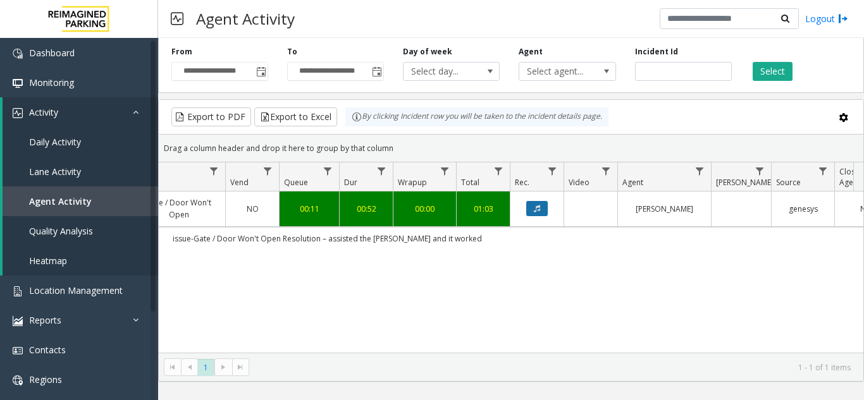
click at [541, 210] on button "Data table" at bounding box center [537, 208] width 22 height 15
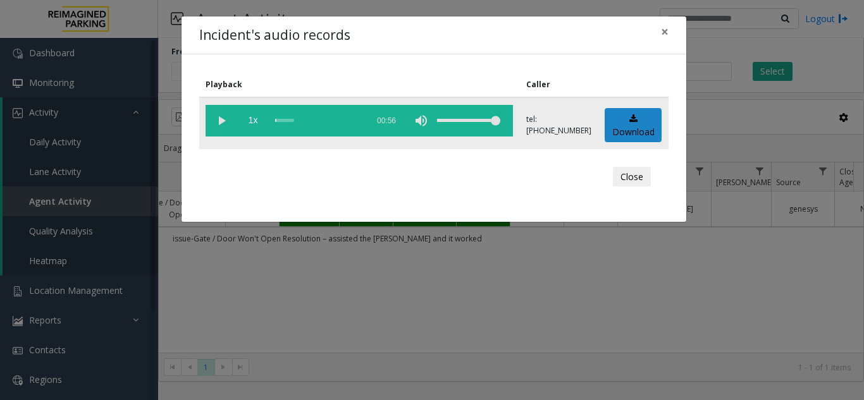
click at [228, 124] on vg-play-pause at bounding box center [222, 121] width 32 height 32
click at [309, 120] on div "scrub bar" at bounding box center [318, 121] width 86 height 32
click at [352, 115] on div "scrub bar" at bounding box center [318, 121] width 86 height 32
click at [345, 120] on div "scrub bar" at bounding box center [318, 121] width 86 height 32
click at [311, 117] on div "scrub bar" at bounding box center [318, 121] width 86 height 32
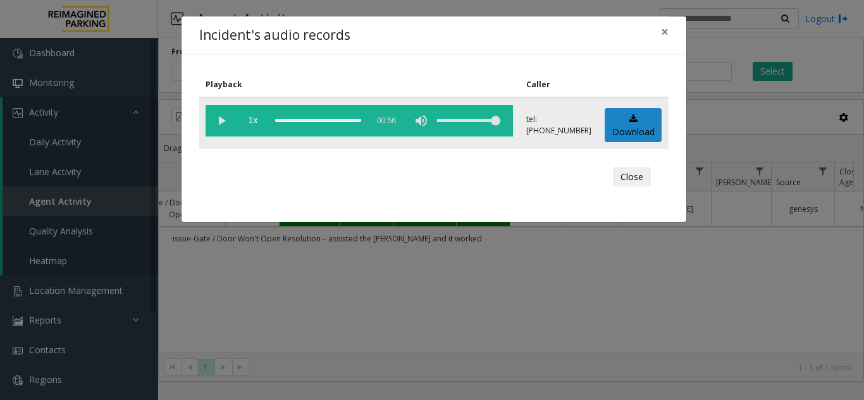
click at [347, 118] on div "scrub bar" at bounding box center [318, 121] width 86 height 32
click at [218, 121] on vg-play-pause at bounding box center [222, 121] width 32 height 32
click at [290, 117] on div "scrub bar" at bounding box center [318, 121] width 86 height 32
click at [661, 32] on span "×" at bounding box center [665, 32] width 8 height 18
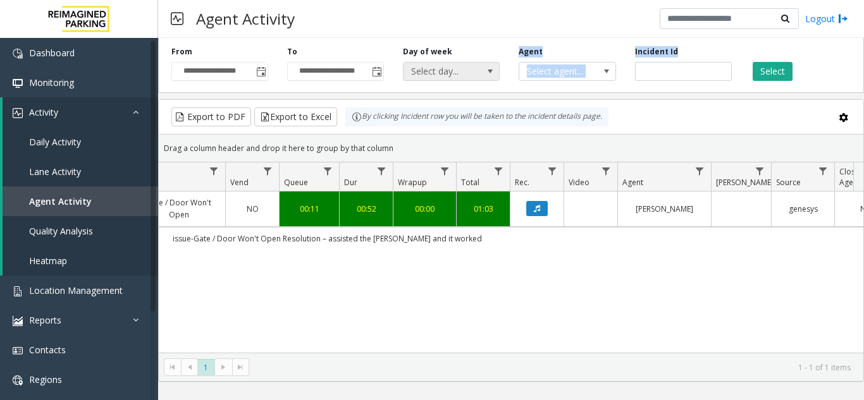
drag, startPoint x: 693, startPoint y: 61, endPoint x: 464, endPoint y: 73, distance: 229.3
click at [464, 73] on div "**********" at bounding box center [511, 63] width 706 height 60
click at [672, 73] on input "*******" at bounding box center [683, 71] width 97 height 19
drag, startPoint x: 672, startPoint y: 71, endPoint x: 640, endPoint y: 72, distance: 32.9
click at [640, 72] on input "*******" at bounding box center [683, 71] width 97 height 19
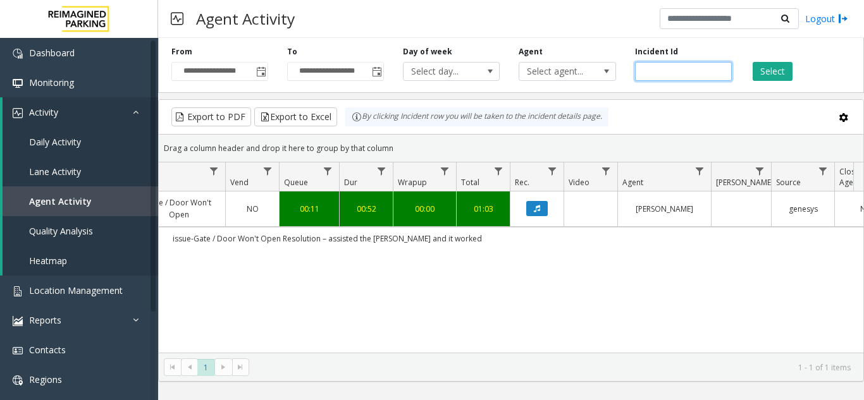
paste input "number"
click at [778, 73] on button "Select" at bounding box center [773, 71] width 40 height 19
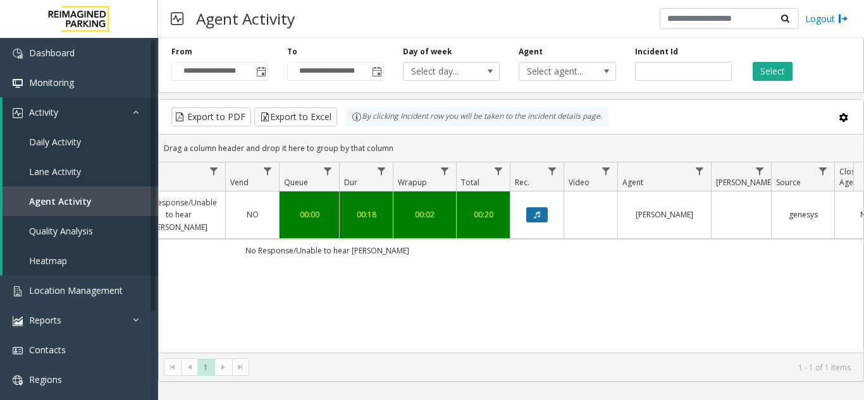
click at [539, 213] on icon "Data table" at bounding box center [537, 215] width 6 height 8
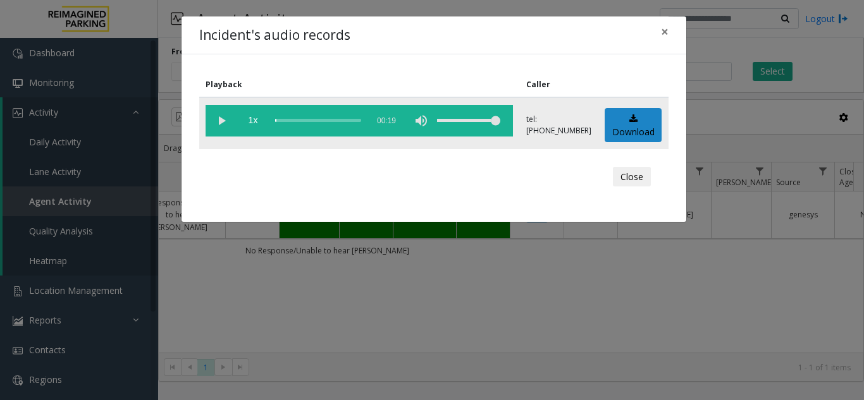
click at [218, 127] on vg-play-pause at bounding box center [222, 121] width 32 height 32
click at [667, 33] on span "×" at bounding box center [665, 32] width 8 height 18
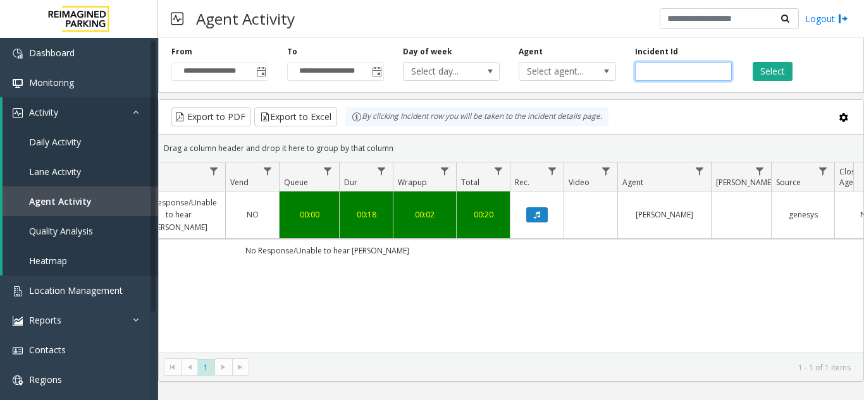
click at [669, 63] on input "*******" at bounding box center [683, 71] width 97 height 19
paste input "number"
click at [783, 72] on button "Select" at bounding box center [773, 71] width 40 height 19
click at [544, 211] on button "Data table" at bounding box center [537, 214] width 22 height 15
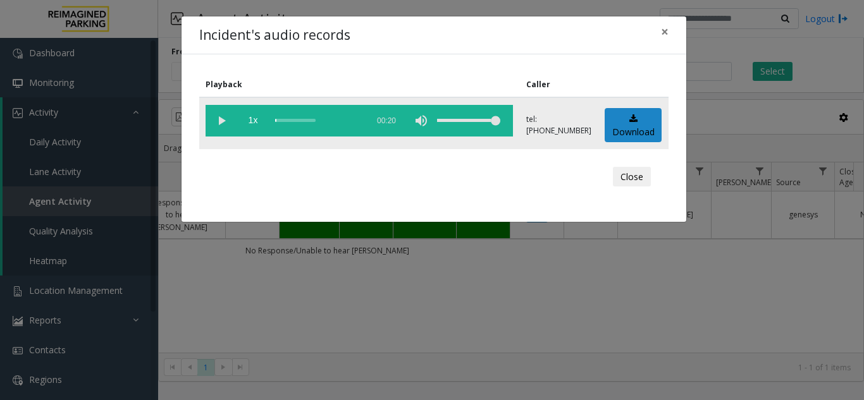
click at [221, 121] on vg-play-pause at bounding box center [222, 121] width 32 height 32
click at [333, 116] on div "scrub bar" at bounding box center [318, 121] width 86 height 32
click at [330, 120] on div "scrub bar" at bounding box center [318, 121] width 86 height 32
click at [665, 30] on span "×" at bounding box center [665, 32] width 8 height 18
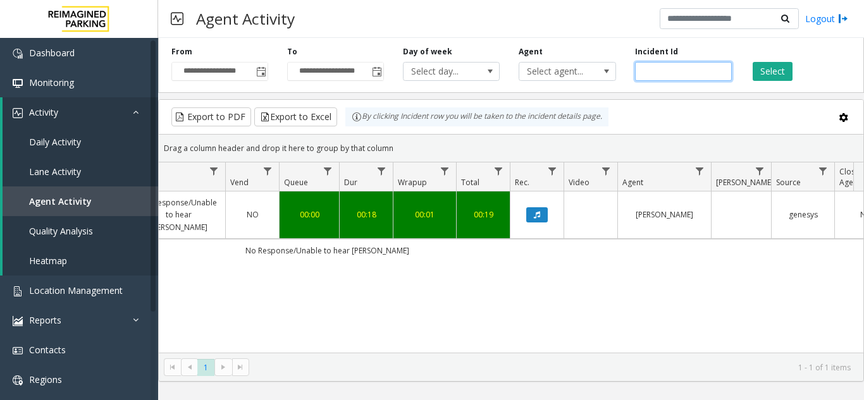
click at [660, 66] on input "*******" at bounding box center [683, 71] width 97 height 19
paste input "number"
click at [768, 67] on button "Select" at bounding box center [773, 71] width 40 height 19
click at [538, 216] on icon "Data table" at bounding box center [537, 215] width 6 height 8
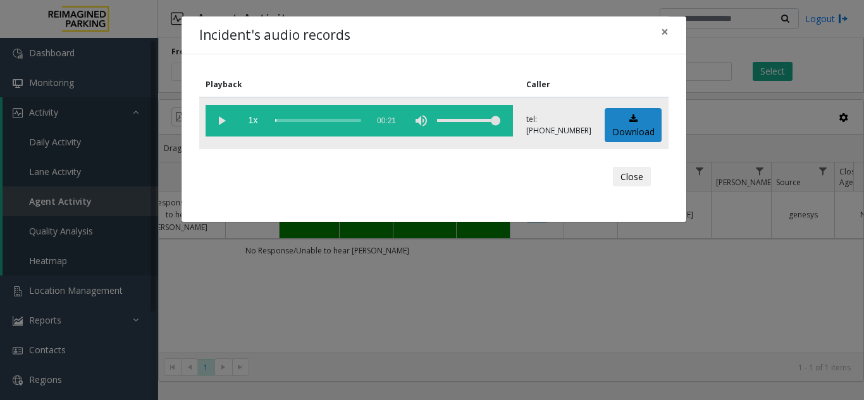
click at [220, 116] on vg-play-pause at bounding box center [222, 121] width 32 height 32
click at [309, 124] on div "scrub bar" at bounding box center [318, 121] width 86 height 32
click at [331, 121] on div "scrub bar" at bounding box center [318, 121] width 86 height 32
click at [665, 28] on span "×" at bounding box center [665, 32] width 8 height 18
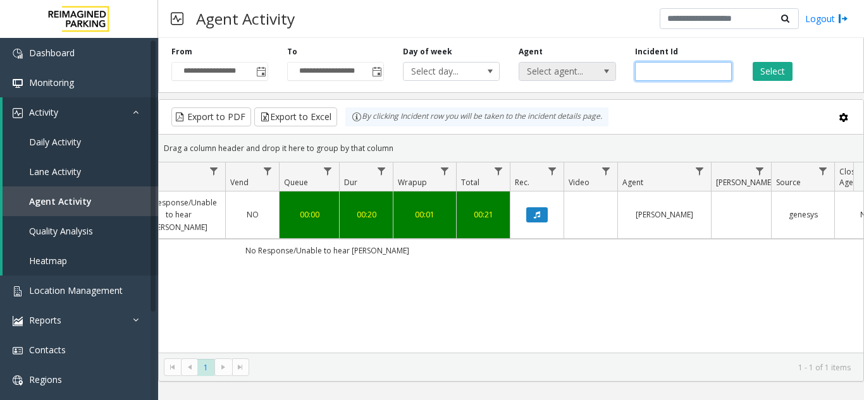
drag, startPoint x: 571, startPoint y: 74, endPoint x: 561, endPoint y: 70, distance: 10.2
click at [563, 73] on div "**********" at bounding box center [511, 63] width 706 height 60
paste input "number"
type input "*******"
click at [766, 68] on button "Select" at bounding box center [773, 71] width 40 height 19
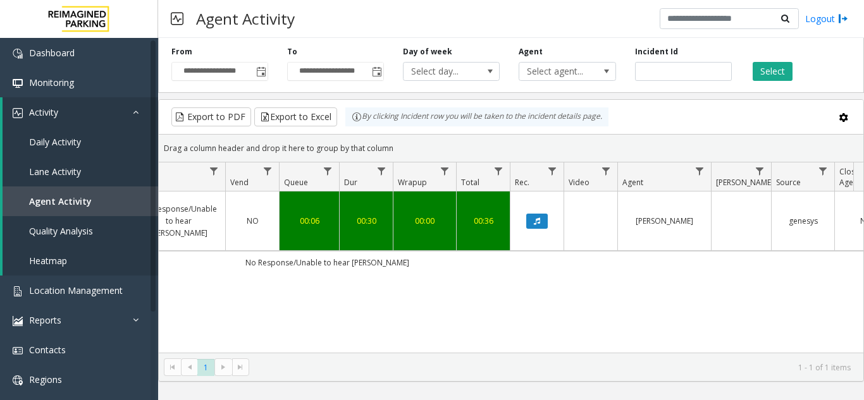
click at [528, 207] on td "Data table" at bounding box center [537, 221] width 54 height 59
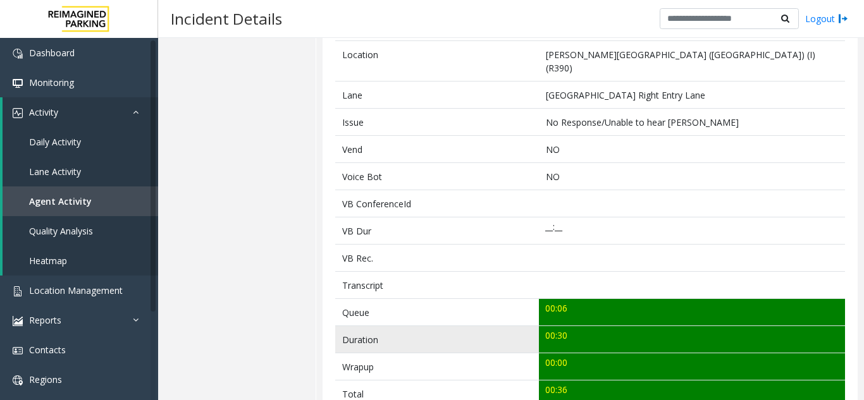
scroll to position [316, 0]
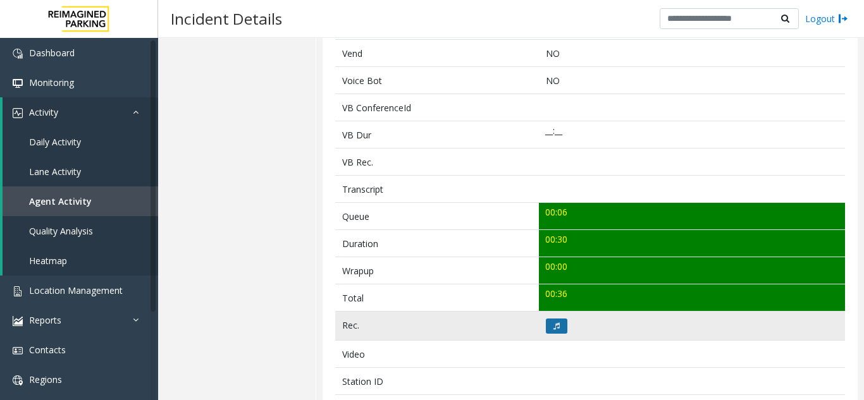
click at [554, 323] on icon at bounding box center [557, 327] width 6 height 8
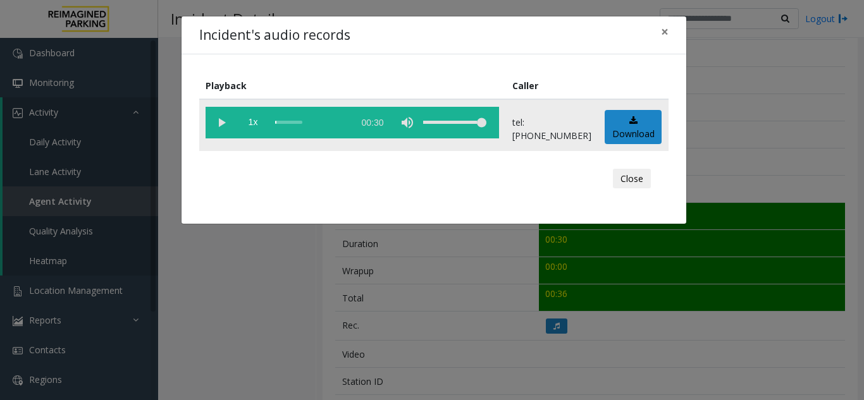
click at [222, 121] on vg-play-pause at bounding box center [222, 123] width 32 height 32
click at [334, 121] on div "scrub bar" at bounding box center [311, 123] width 72 height 32
click at [665, 32] on span "×" at bounding box center [665, 32] width 8 height 18
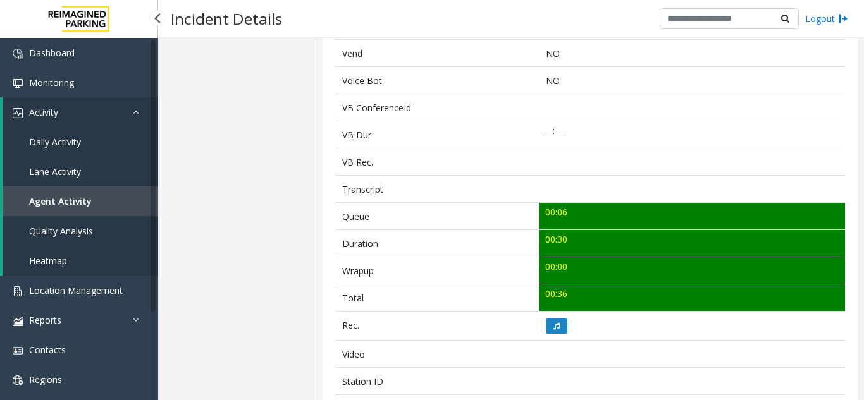
click at [78, 202] on span "Agent Activity" at bounding box center [60, 201] width 63 height 12
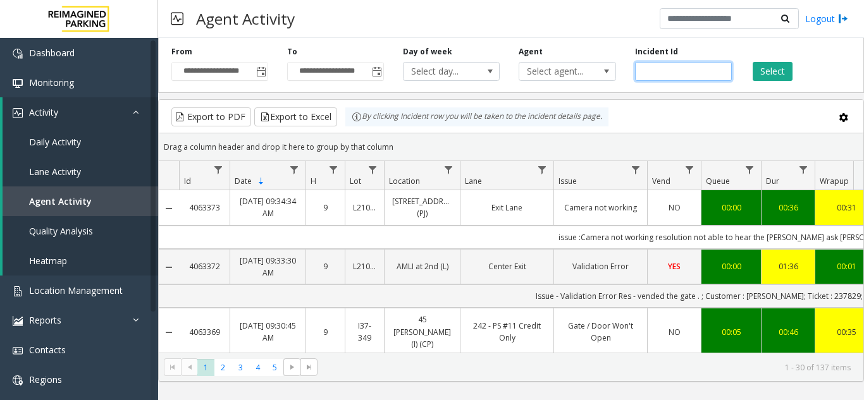
click at [668, 78] on input "number" at bounding box center [683, 71] width 97 height 19
paste input "*******"
click at [789, 77] on button "Select" at bounding box center [773, 71] width 40 height 19
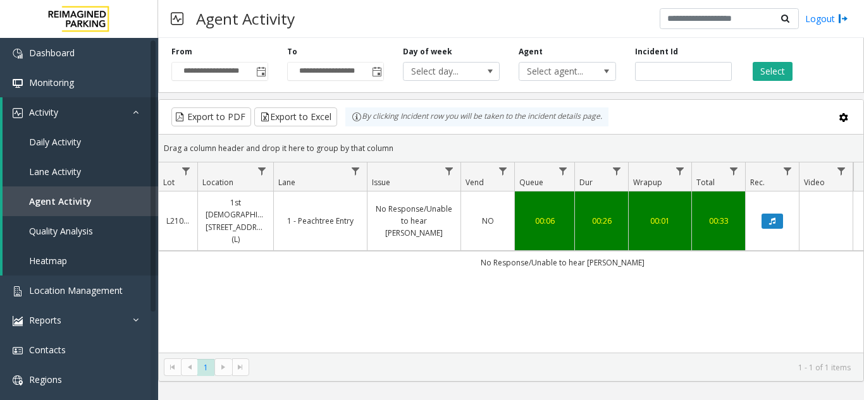
scroll to position [0, 248]
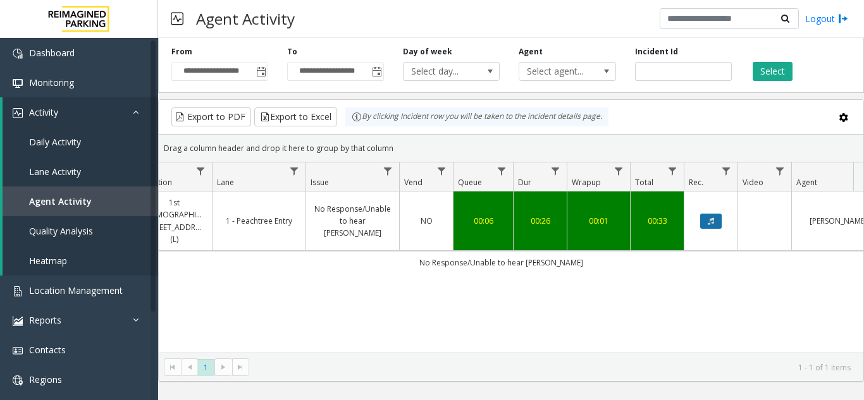
click at [714, 218] on icon "Data table" at bounding box center [711, 222] width 6 height 8
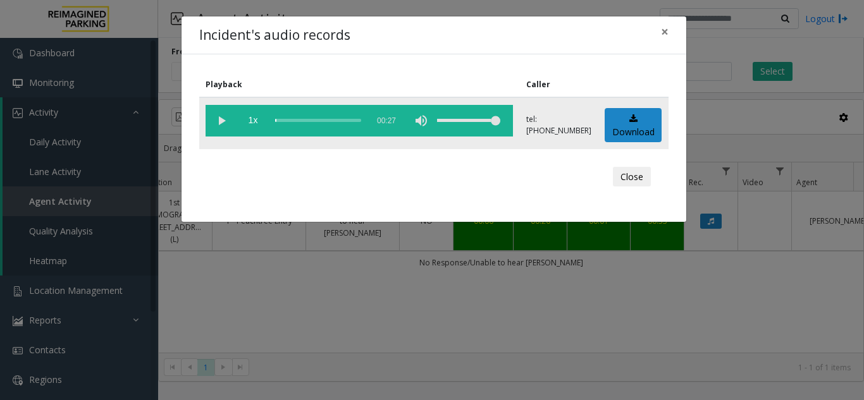
click at [223, 118] on vg-play-pause at bounding box center [222, 121] width 32 height 32
click at [330, 121] on div "scrub bar" at bounding box center [318, 121] width 86 height 32
click at [662, 27] on span "×" at bounding box center [665, 32] width 8 height 18
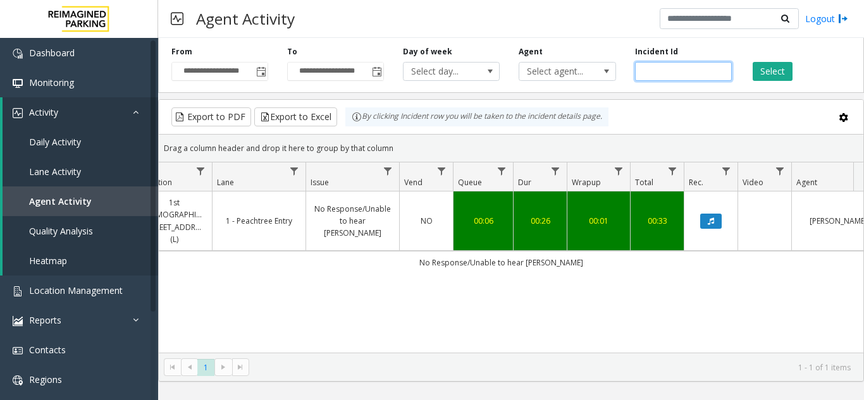
click at [669, 66] on input "*******" at bounding box center [683, 71] width 97 height 19
click at [653, 75] on input "*******" at bounding box center [683, 71] width 97 height 19
paste input "number"
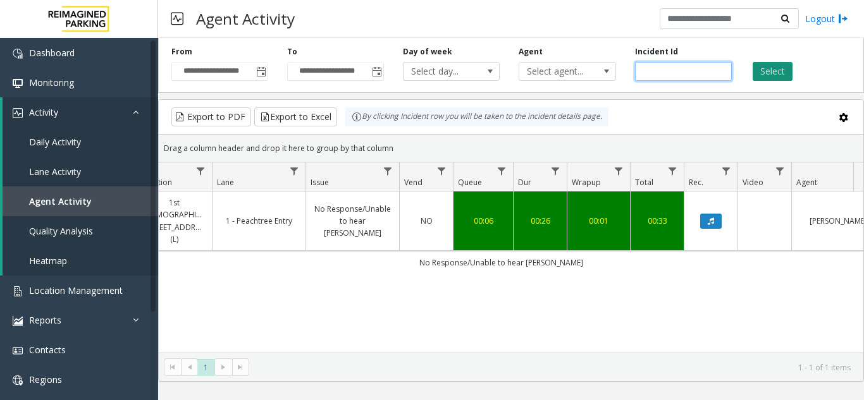
type input "*******"
click at [775, 71] on button "Select" at bounding box center [773, 71] width 40 height 19
click at [712, 219] on icon "Data table" at bounding box center [711, 222] width 6 height 8
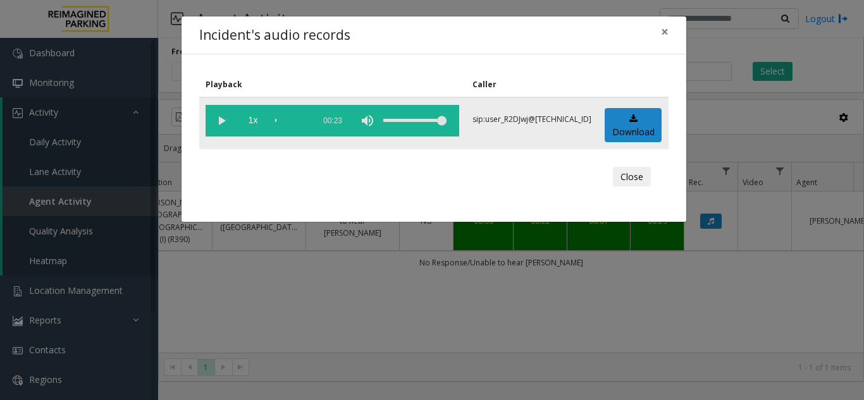
click at [215, 121] on vg-play-pause at bounding box center [222, 121] width 32 height 32
click at [292, 120] on div "scrub bar" at bounding box center [291, 121] width 32 height 32
click at [667, 32] on span "×" at bounding box center [665, 32] width 8 height 18
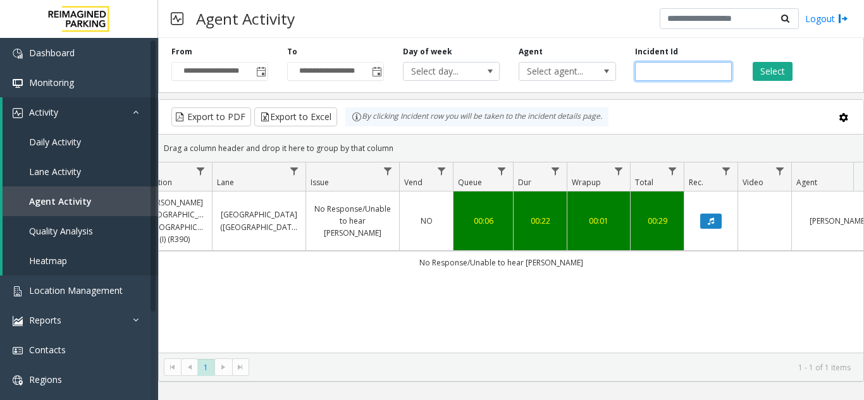
click at [657, 77] on input "*******" at bounding box center [683, 71] width 97 height 19
click at [769, 72] on button "Select" at bounding box center [773, 71] width 40 height 19
click at [714, 221] on button "Data table" at bounding box center [711, 221] width 22 height 15
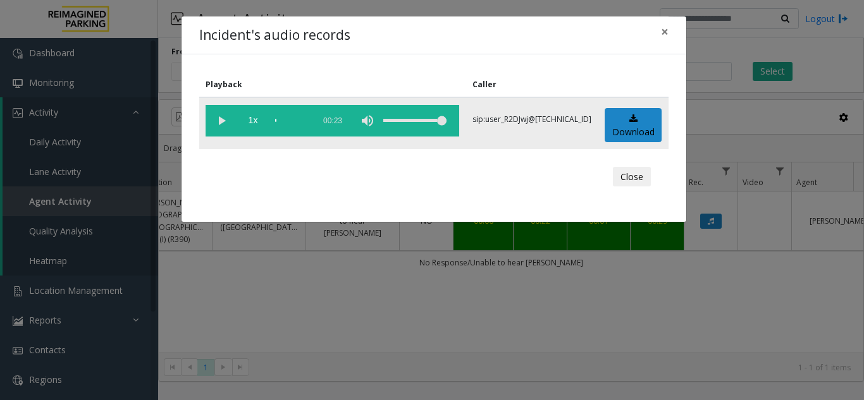
click at [222, 114] on vg-play-pause at bounding box center [222, 121] width 32 height 32
click at [296, 118] on div "scrub bar" at bounding box center [291, 121] width 32 height 32
click at [307, 118] on div "scrub bar" at bounding box center [291, 121] width 32 height 32
click at [293, 121] on div "scrub bar" at bounding box center [291, 121] width 32 height 32
click at [667, 34] on span "×" at bounding box center [665, 32] width 8 height 18
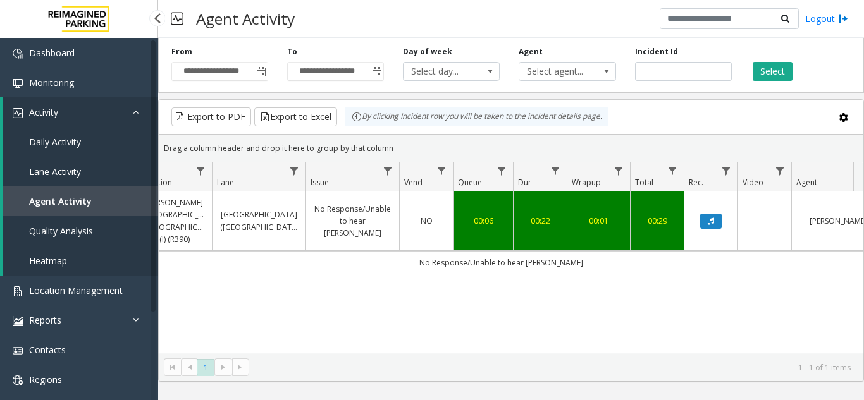
click at [75, 200] on span "Agent Activity" at bounding box center [60, 201] width 63 height 12
click at [264, 70] on span "Toggle popup" at bounding box center [261, 72] width 10 height 10
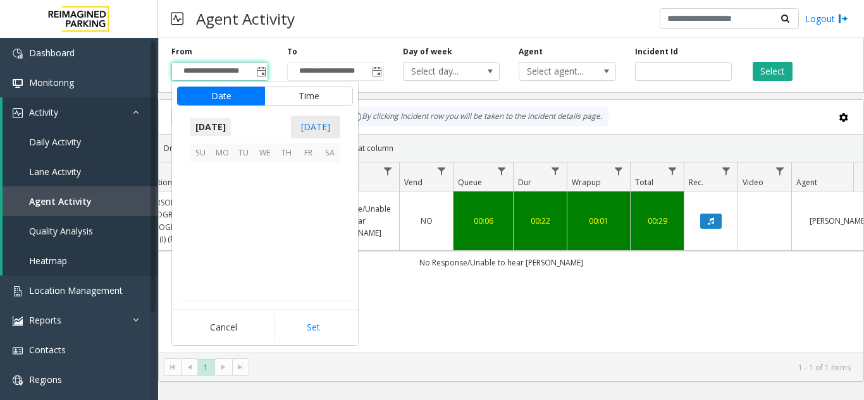
scroll to position [226893, 0]
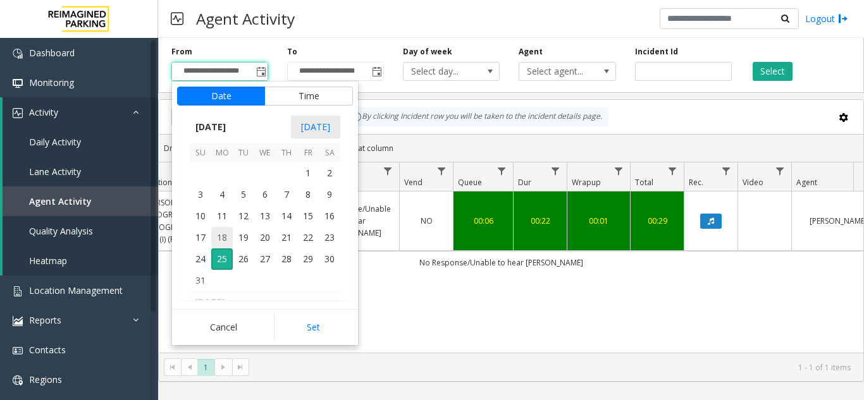
click at [226, 240] on span "18" at bounding box center [222, 238] width 22 height 22
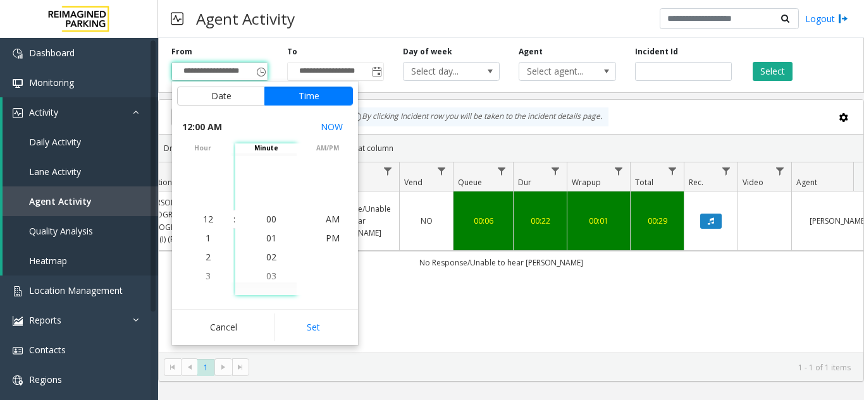
drag, startPoint x: 303, startPoint y: 332, endPoint x: 604, endPoint y: 187, distance: 334.4
click at [304, 333] on button "Set" at bounding box center [314, 328] width 80 height 28
type input "**********"
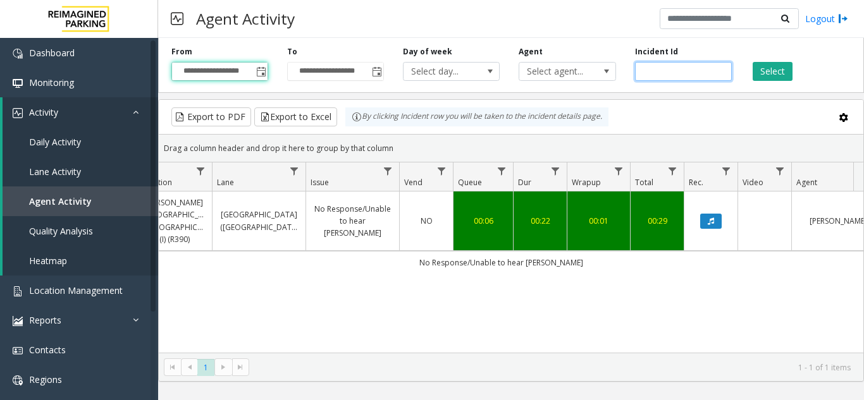
click at [675, 72] on input "*******" at bounding box center [683, 71] width 97 height 19
type input "*"
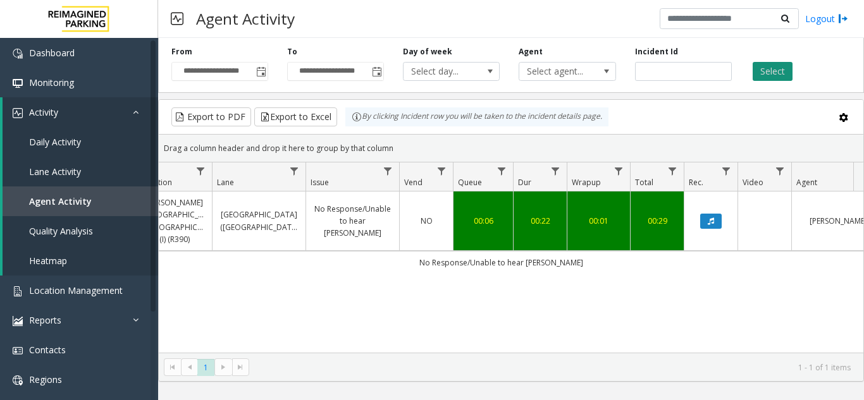
click at [765, 73] on button "Select" at bounding box center [773, 71] width 40 height 19
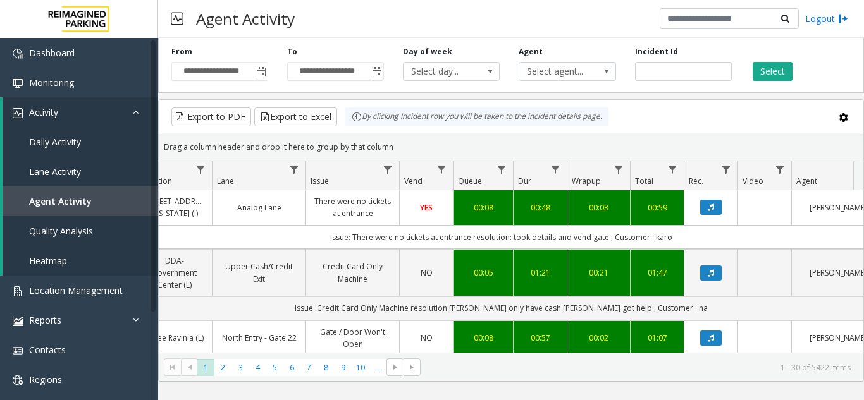
scroll to position [0, 466]
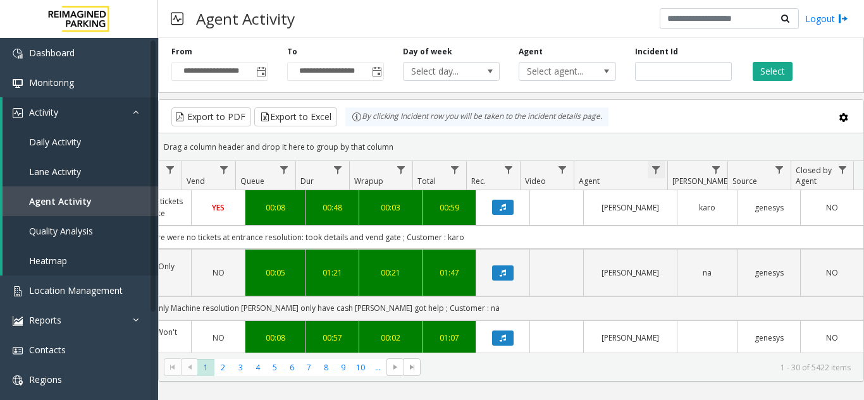
click at [653, 172] on span "Data table" at bounding box center [656, 170] width 10 height 10
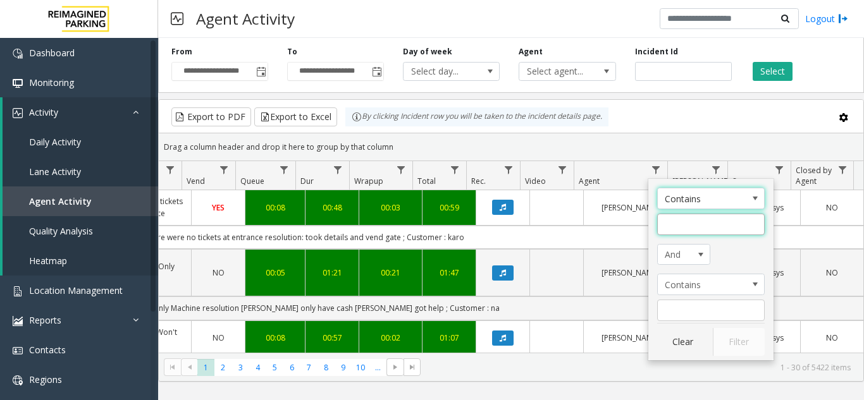
click at [679, 225] on input "Agent Filter" at bounding box center [711, 225] width 108 height 22
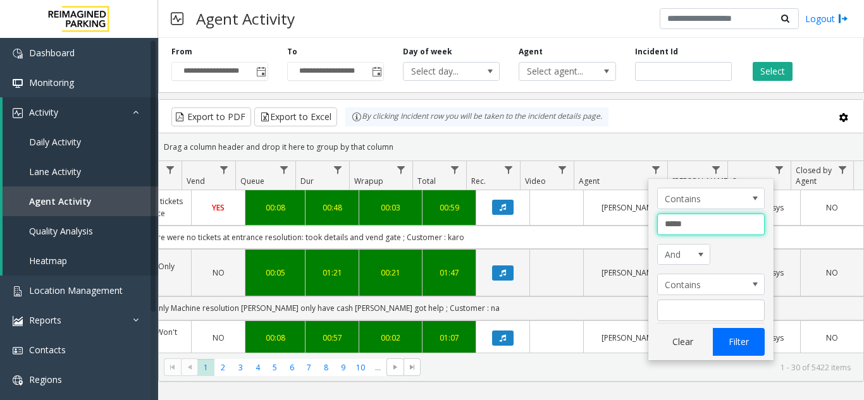
type input "*****"
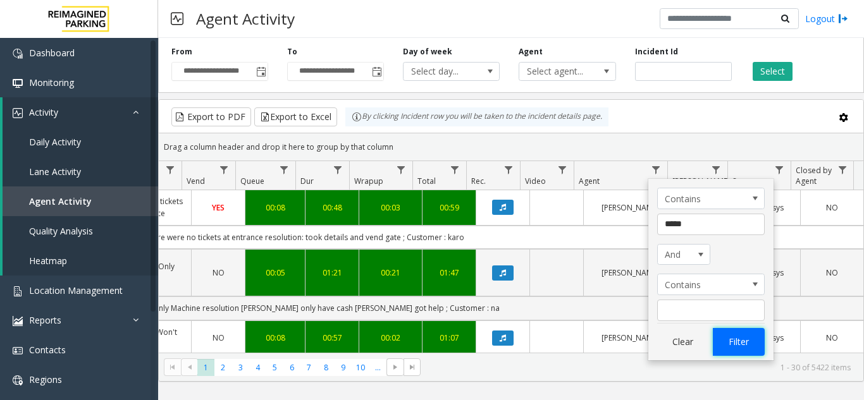
click at [740, 349] on button "Filter" at bounding box center [739, 342] width 52 height 28
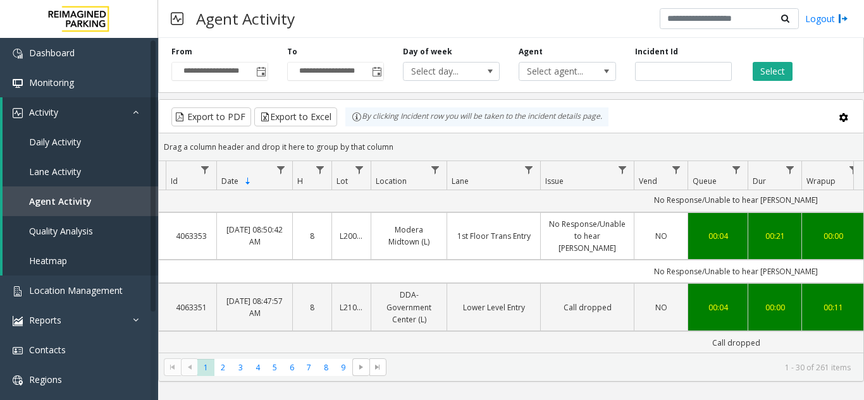
scroll to position [569, 13]
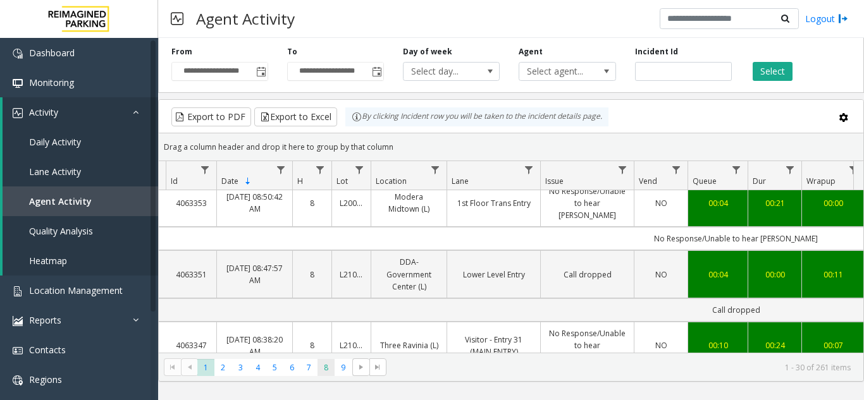
click at [320, 367] on span "8" at bounding box center [326, 367] width 17 height 17
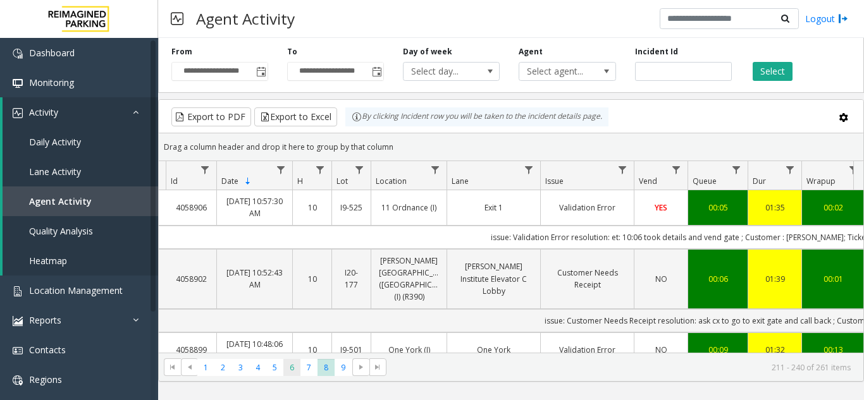
click at [290, 369] on span "6" at bounding box center [291, 367] width 17 height 17
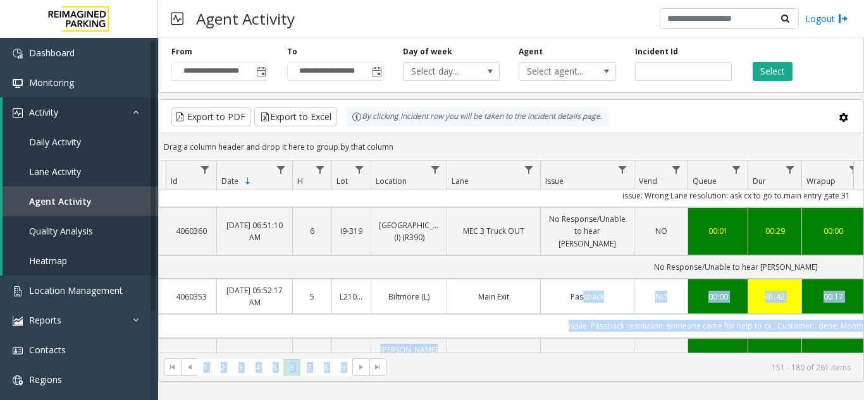
drag, startPoint x: 516, startPoint y: 354, endPoint x: 578, endPoint y: 352, distance: 62.7
click at [578, 352] on kendo-grid "Export to PDF Export to Excel By clicking Incident row you will be taken to the…" at bounding box center [511, 240] width 706 height 283
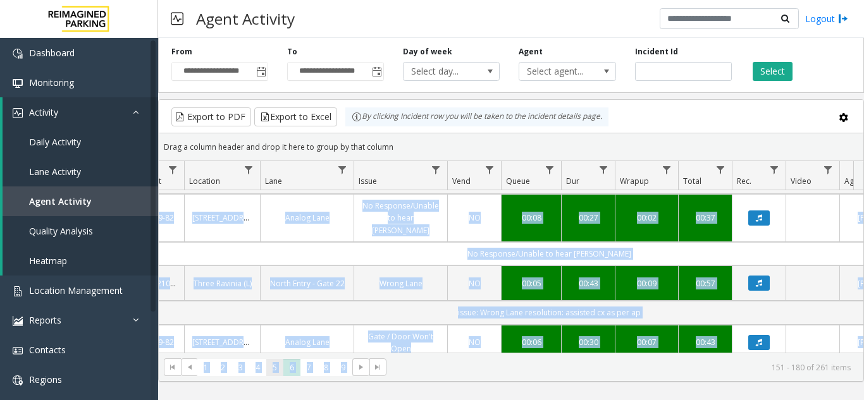
click at [276, 366] on span "5" at bounding box center [274, 367] width 17 height 17
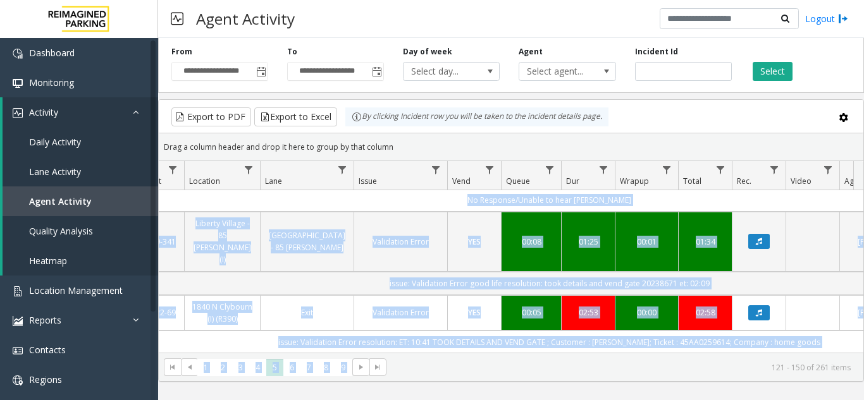
click at [824, 331] on td "issue: Validation Error resolution: ET: 10:41 TOOK DETAILS AND VEND GATE ; Cust…" at bounding box center [549, 342] width 1141 height 23
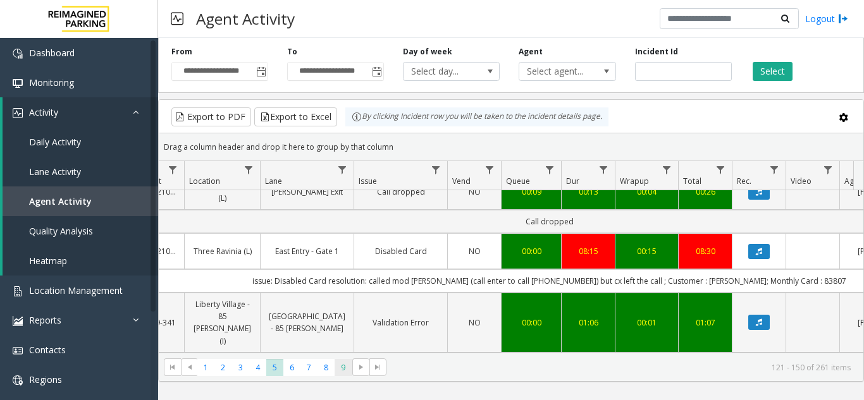
click at [338, 368] on span "9" at bounding box center [343, 367] width 17 height 17
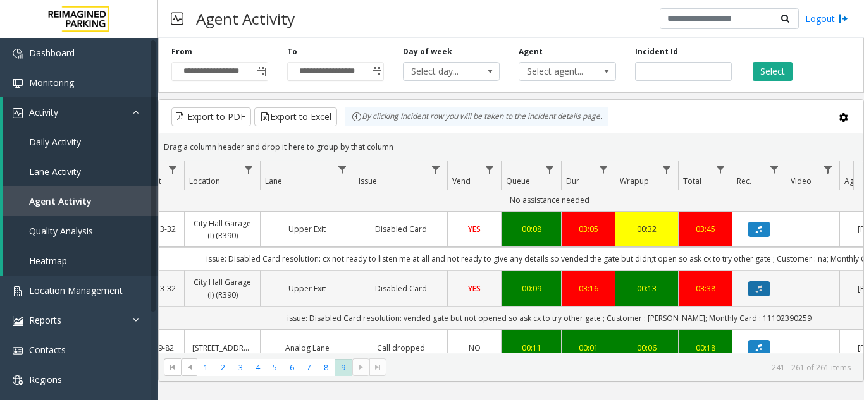
click at [759, 285] on icon "Data table" at bounding box center [759, 289] width 6 height 8
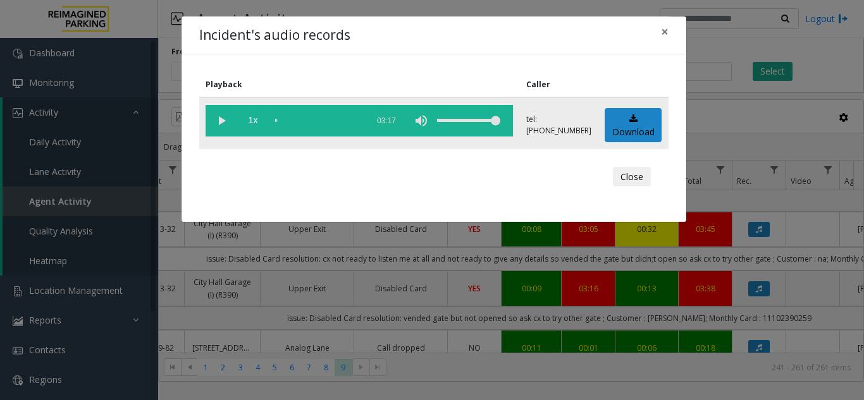
click at [222, 111] on vg-play-pause at bounding box center [222, 121] width 32 height 32
click at [665, 34] on span "×" at bounding box center [665, 32] width 8 height 18
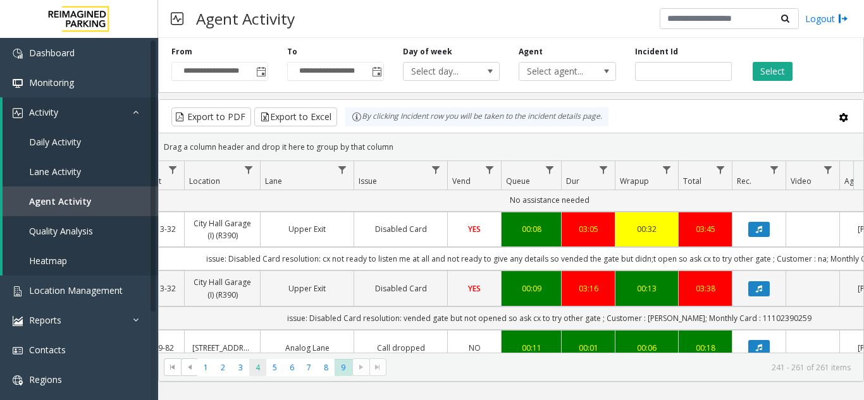
click at [252, 369] on span "4" at bounding box center [257, 367] width 17 height 17
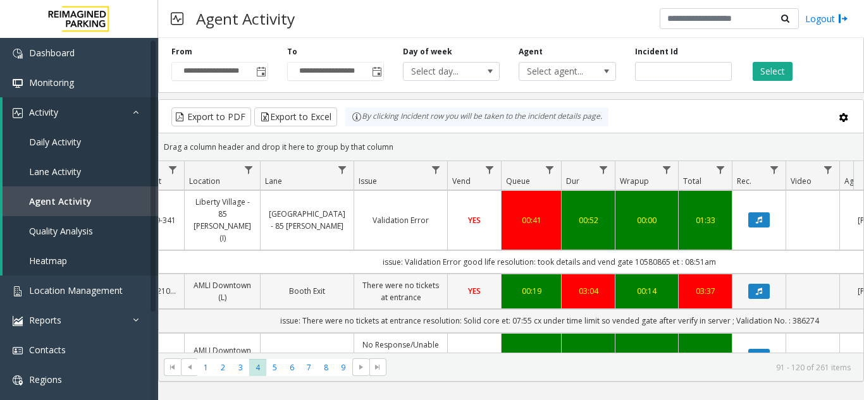
scroll to position [316, 200]
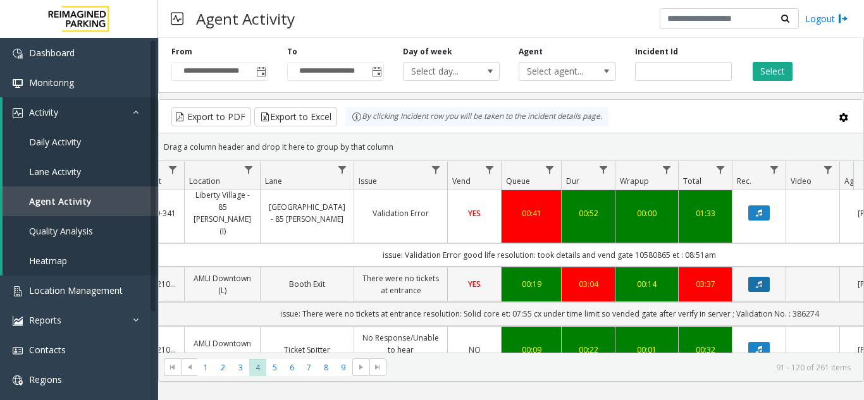
click at [758, 281] on icon "Data table" at bounding box center [759, 285] width 6 height 8
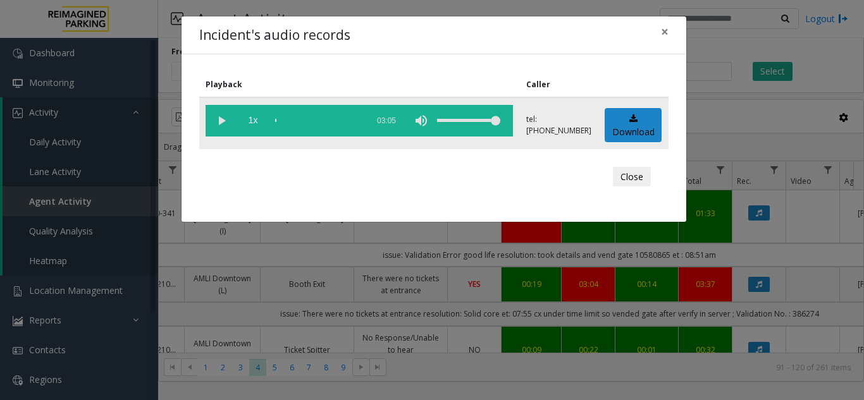
click at [221, 122] on vg-play-pause at bounding box center [222, 121] width 32 height 32
click at [664, 34] on span "×" at bounding box center [665, 32] width 8 height 18
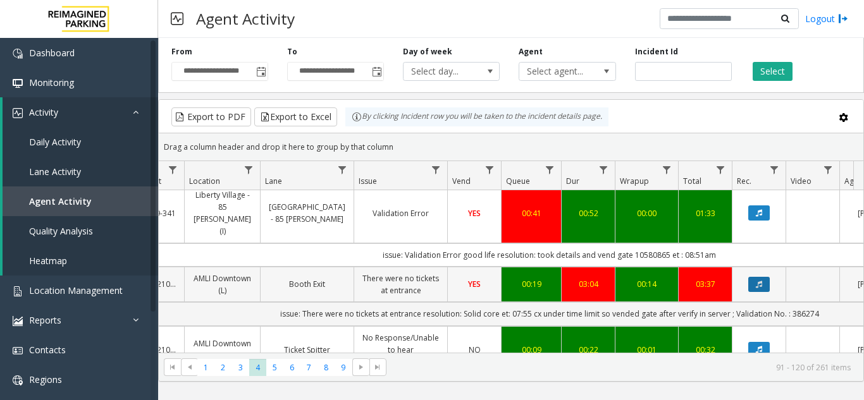
click at [757, 277] on button "Data table" at bounding box center [759, 284] width 22 height 15
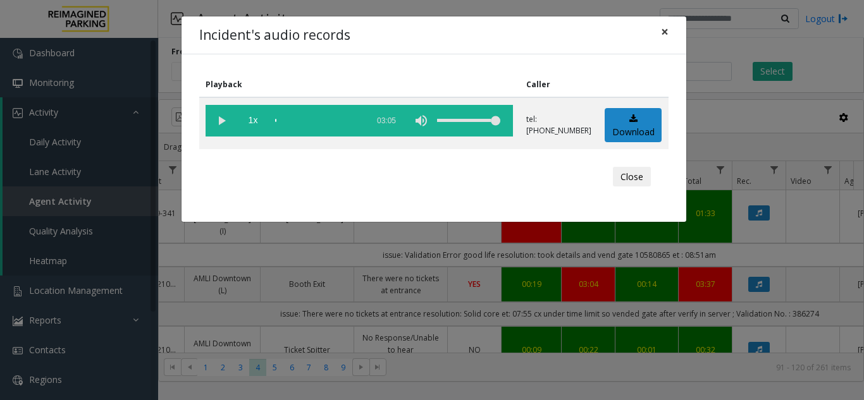
click at [668, 32] on span "×" at bounding box center [665, 32] width 8 height 18
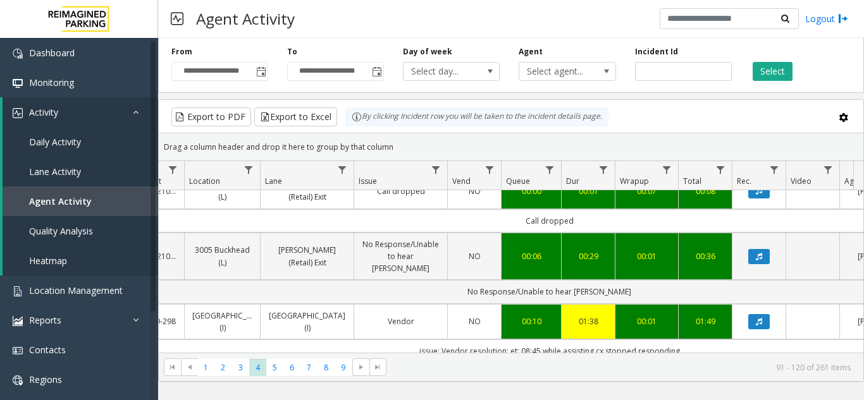
scroll to position [1075, 200]
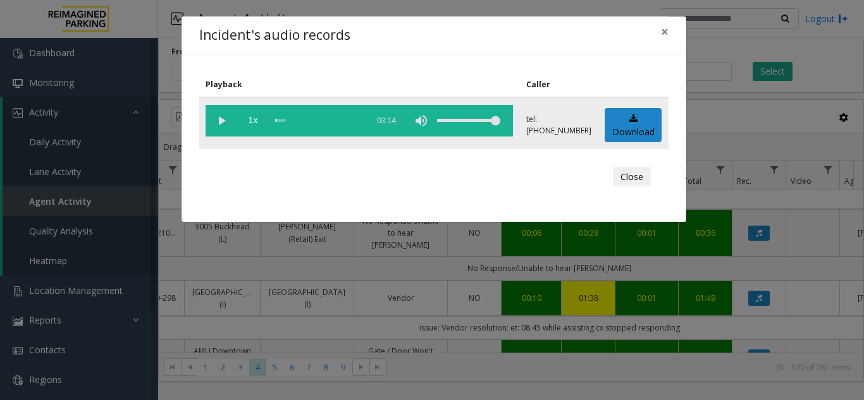
click at [232, 122] on vg-play-pause at bounding box center [222, 121] width 32 height 32
drag, startPoint x: 669, startPoint y: 27, endPoint x: 652, endPoint y: 49, distance: 27.5
click at [669, 28] on button "×" at bounding box center [664, 31] width 25 height 31
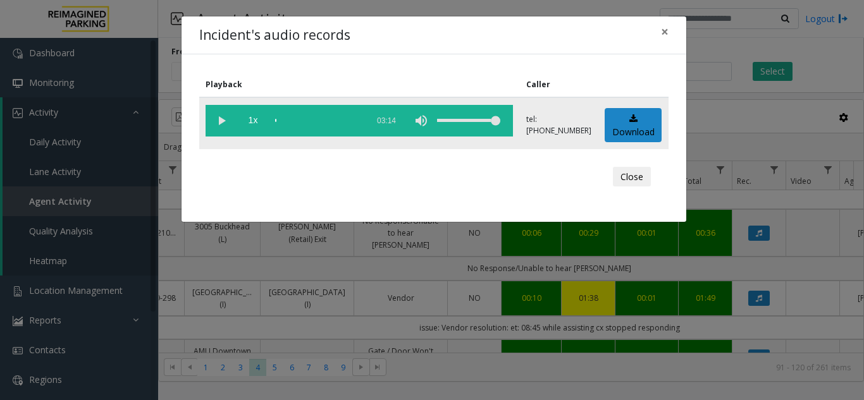
click at [228, 119] on vg-play-pause at bounding box center [222, 121] width 32 height 32
click at [658, 35] on button "×" at bounding box center [664, 31] width 25 height 31
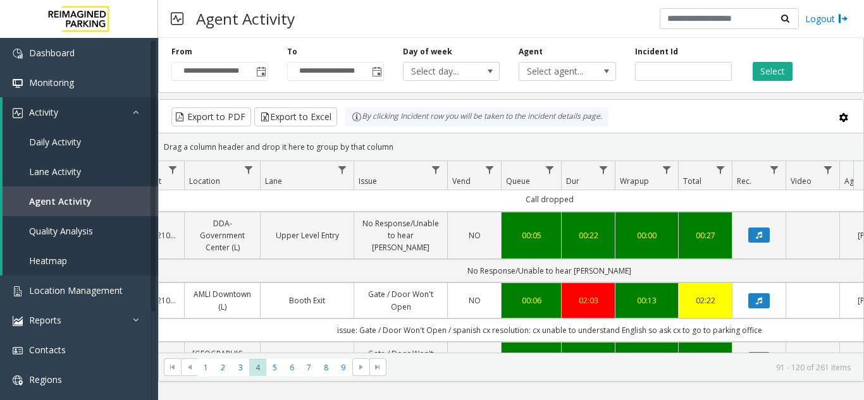
scroll to position [1768, 200]
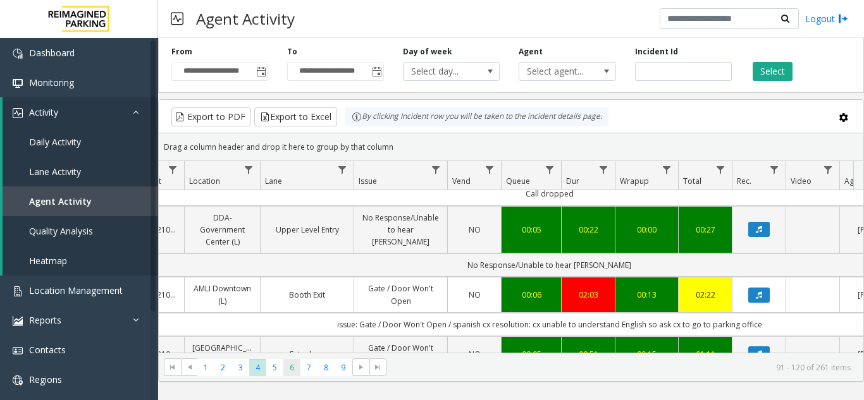
click at [292, 368] on span "6" at bounding box center [291, 367] width 17 height 17
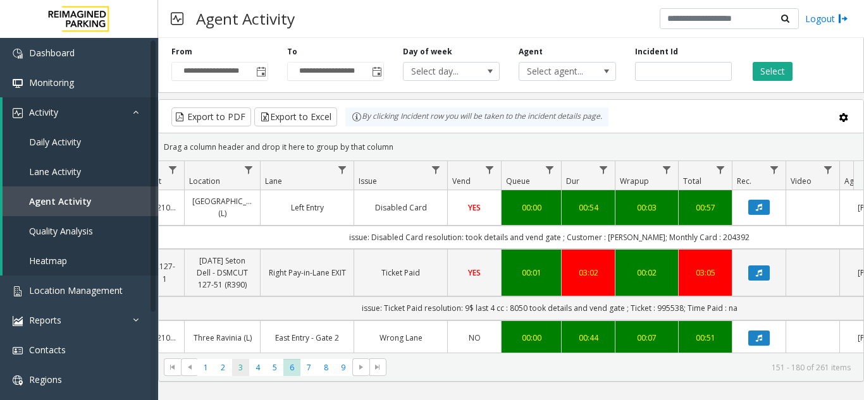
click at [235, 366] on span "3" at bounding box center [240, 367] width 17 height 17
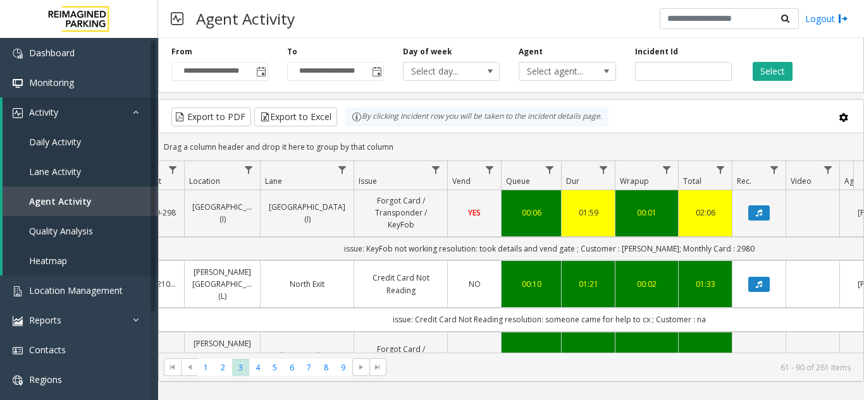
scroll to position [1865, 200]
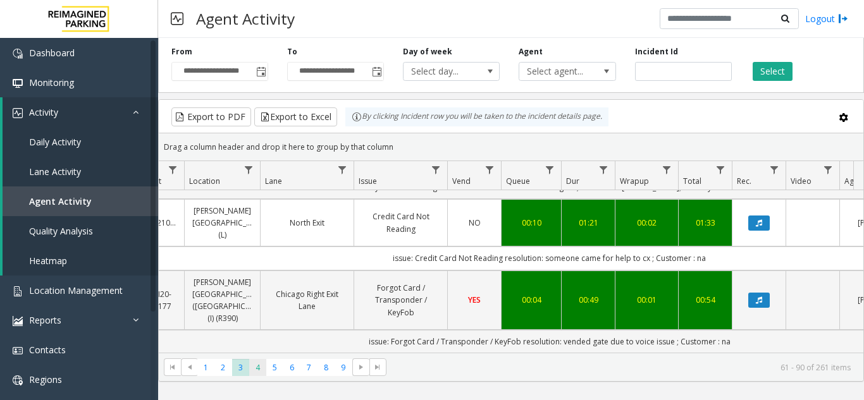
click at [256, 367] on span "4" at bounding box center [257, 367] width 17 height 17
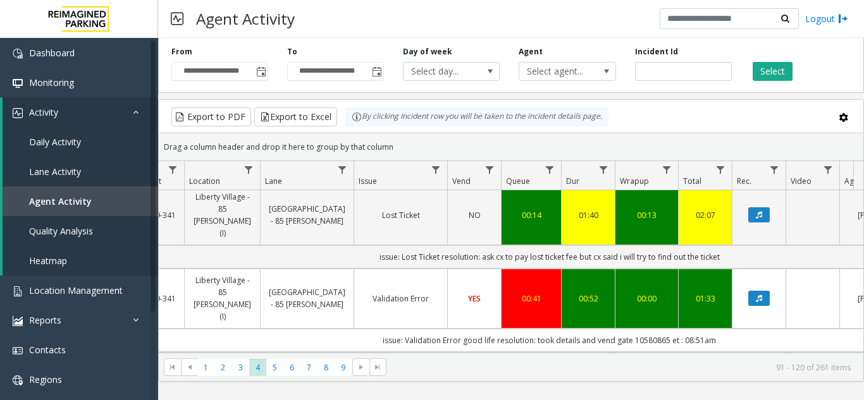
scroll to position [253, 200]
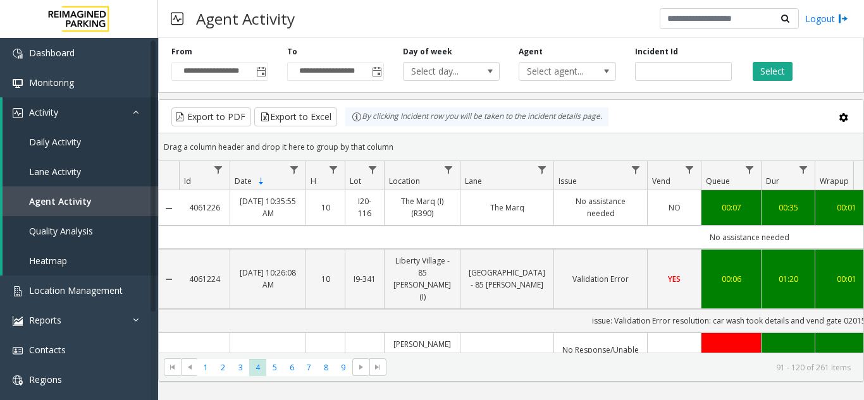
scroll to position [253, 200]
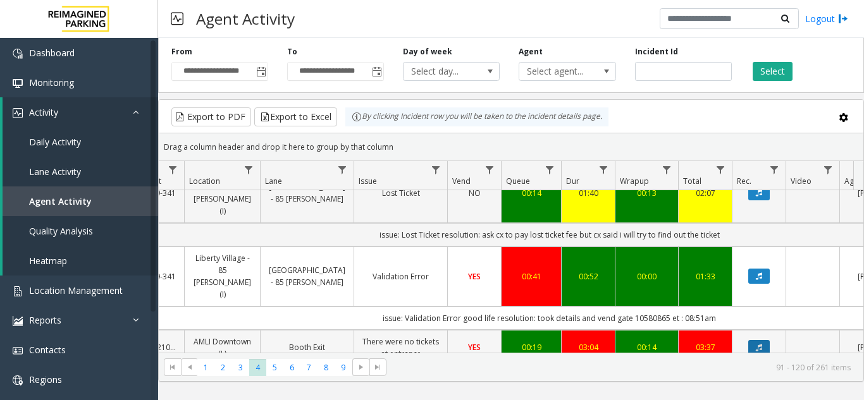
click at [755, 340] on button "Data table" at bounding box center [759, 347] width 22 height 15
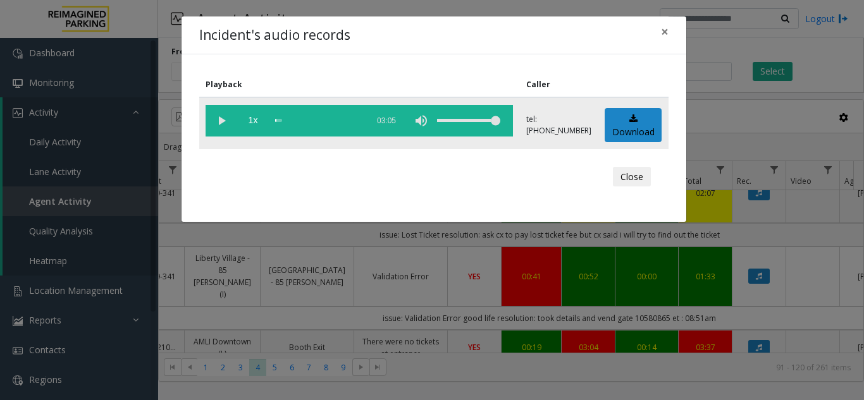
click at [217, 125] on vg-play-pause at bounding box center [222, 121] width 32 height 32
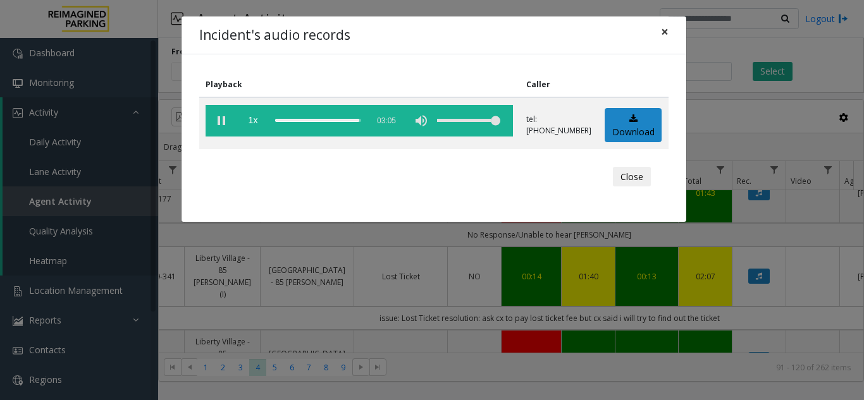
click at [667, 27] on span "×" at bounding box center [665, 32] width 8 height 18
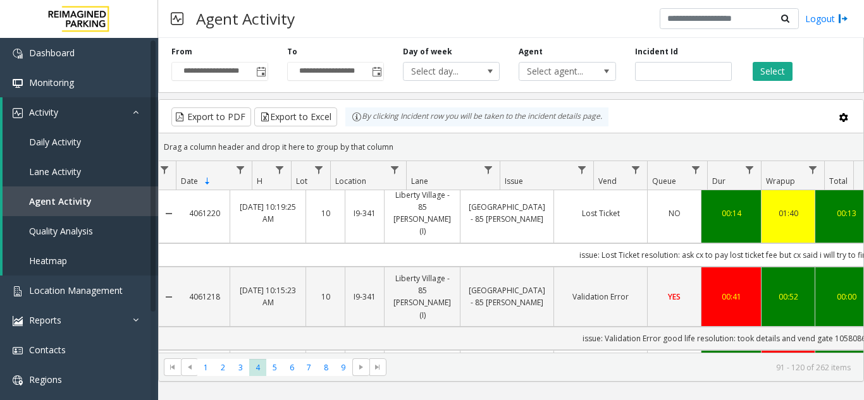
scroll to position [0, 0]
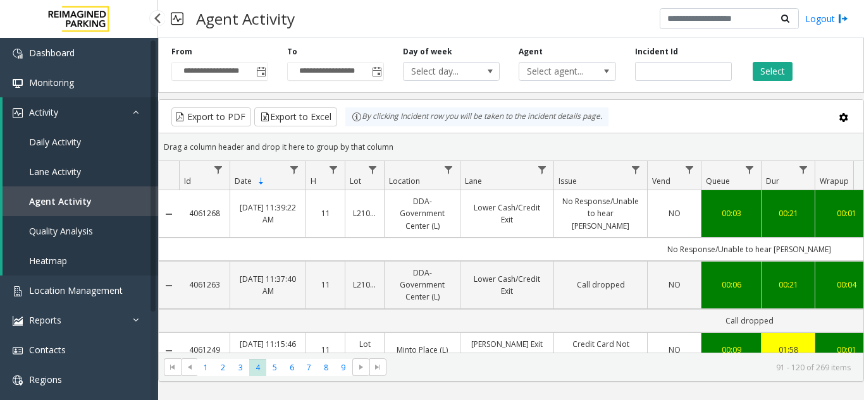
scroll to position [316, 0]
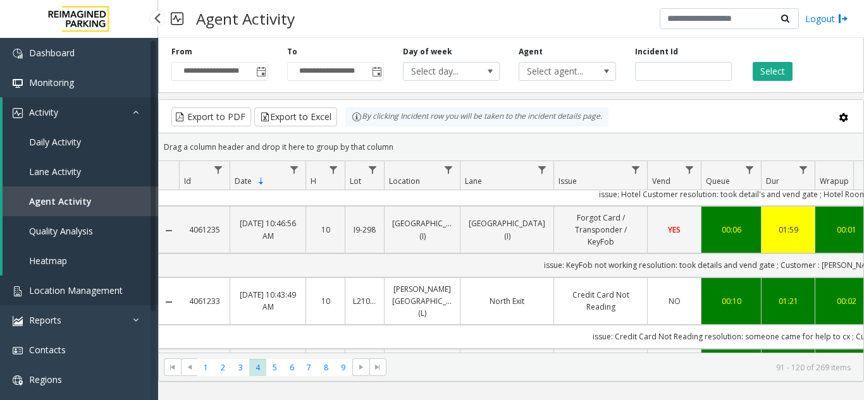
click at [81, 283] on link "Location Management" at bounding box center [79, 291] width 158 height 30
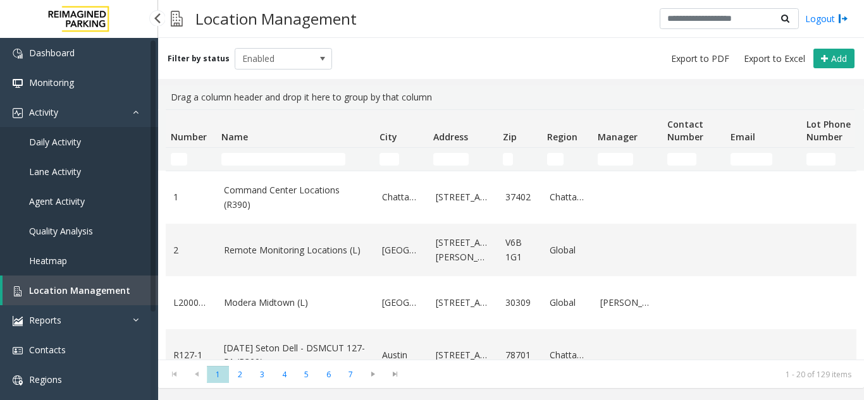
click at [66, 298] on link "Location Management" at bounding box center [81, 291] width 156 height 30
click at [250, 163] on input "Name Filter" at bounding box center [283, 159] width 124 height 13
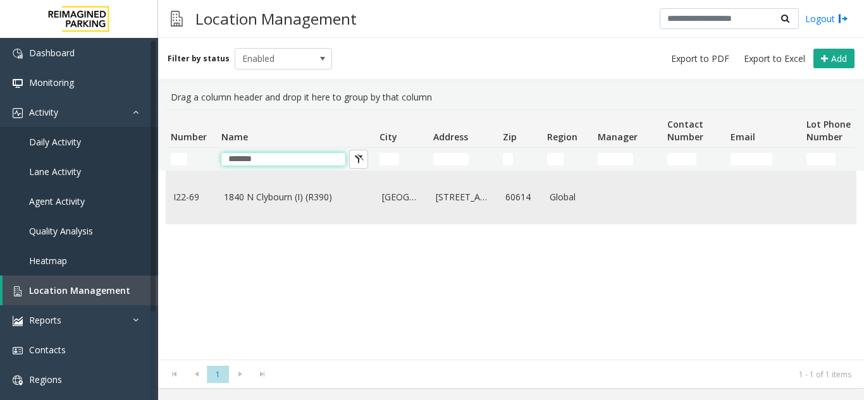
type input "*******"
click at [266, 195] on link "1840 N Clybourn (I) (R390)" at bounding box center [295, 197] width 143 height 14
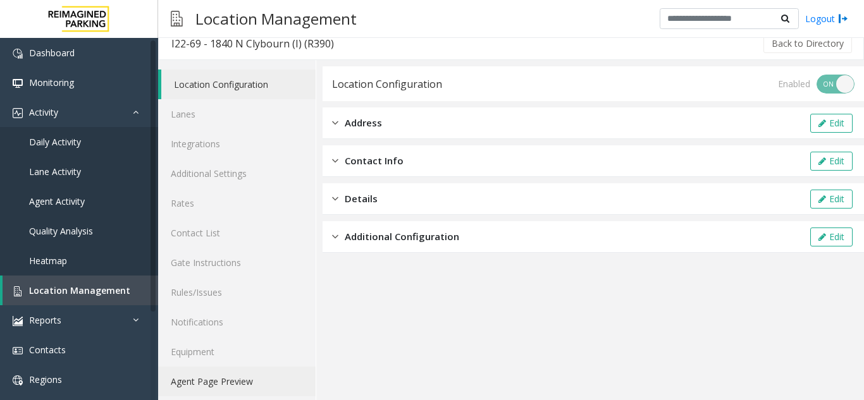
scroll to position [16, 0]
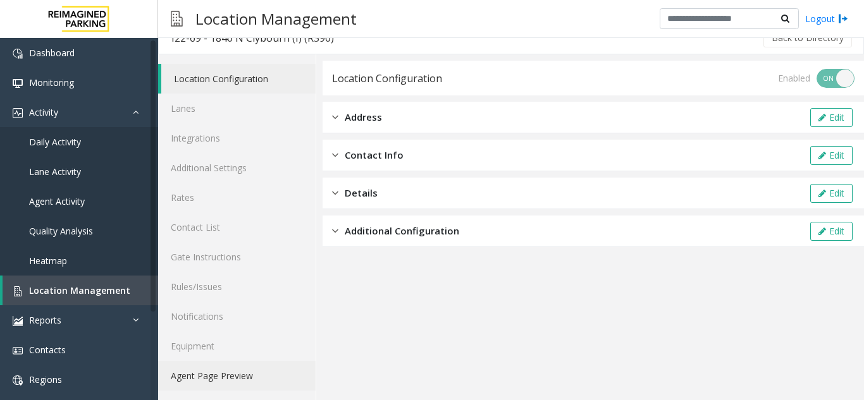
click at [242, 369] on link "Agent Page Preview" at bounding box center [237, 376] width 158 height 30
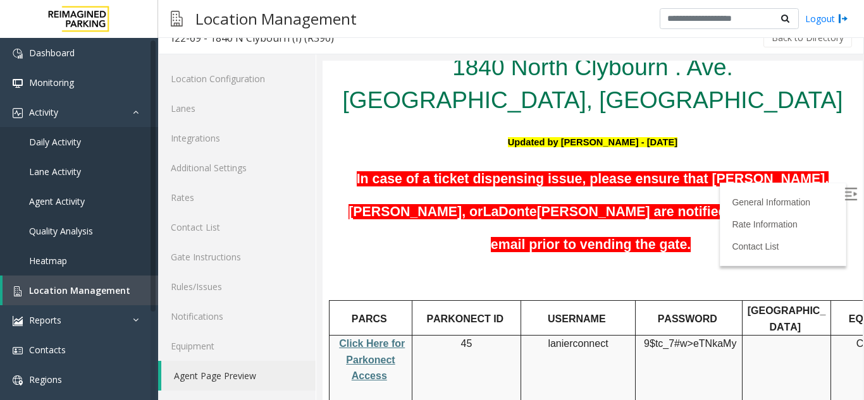
scroll to position [253, 0]
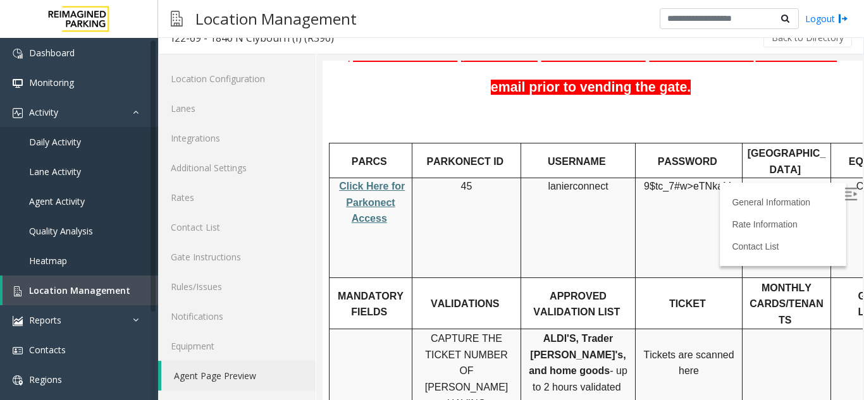
click at [375, 181] on span "Click Here for Parkonect Access" at bounding box center [372, 202] width 66 height 43
click at [568, 181] on span "lanierconnect" at bounding box center [578, 186] width 60 height 11
copy p "lanierconnect"
click at [590, 181] on span "lanierconnect" at bounding box center [578, 186] width 60 height 11
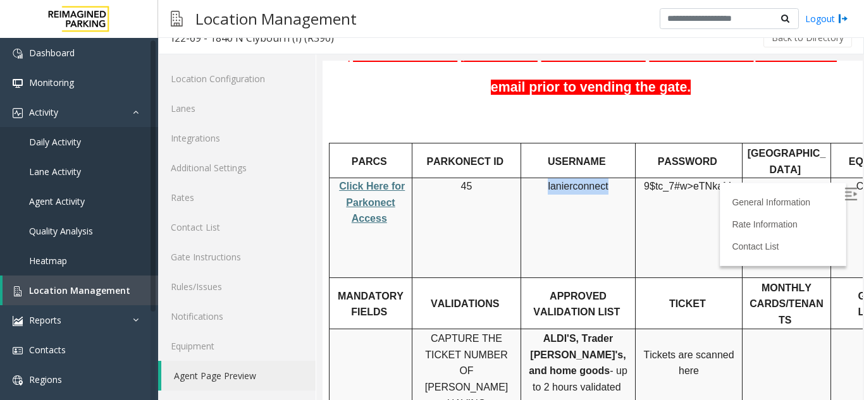
drag, startPoint x: 605, startPoint y: 146, endPoint x: 550, endPoint y: 147, distance: 55.7
click at [550, 181] on span "lanierconnect" at bounding box center [578, 186] width 60 height 11
copy span "lanierconnect"
drag, startPoint x: 650, startPoint y: 149, endPoint x: 724, endPoint y: 145, distance: 74.7
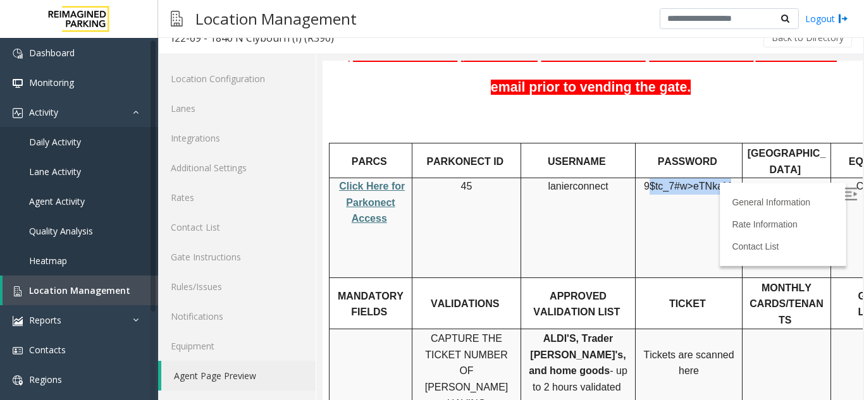
click at [724, 181] on span "9$tc_7#w> eTNkaMy" at bounding box center [690, 186] width 92 height 11
click at [648, 181] on span "9$tc_7#w>" at bounding box center [668, 186] width 49 height 11
drag, startPoint x: 648, startPoint y: 144, endPoint x: 729, endPoint y: 151, distance: 80.6
click at [729, 181] on span "9$tc_7#w> eTNkaMy" at bounding box center [690, 186] width 92 height 11
copy span "9$tc_7#w> eTNkaMy"
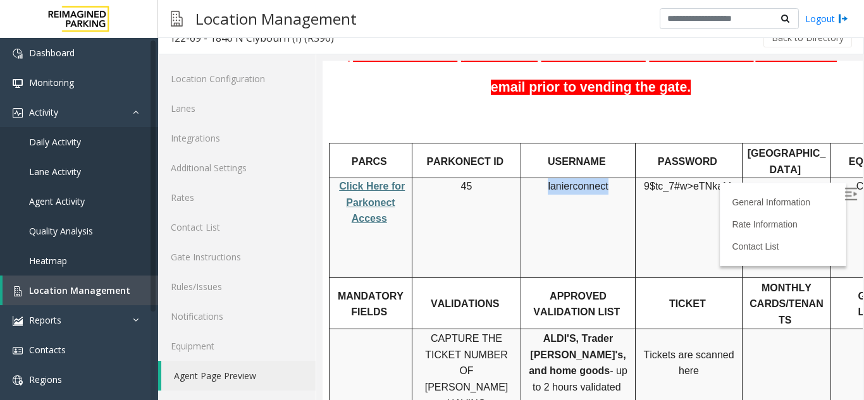
drag, startPoint x: 550, startPoint y: 145, endPoint x: 607, endPoint y: 144, distance: 56.9
click at [607, 178] on p "lanierconnect" at bounding box center [578, 186] width 105 height 16
copy span "lanierconnect"
drag, startPoint x: 648, startPoint y: 145, endPoint x: 730, endPoint y: 148, distance: 82.3
click at [730, 181] on span "9$tc_7#w> eTNkaMy" at bounding box center [690, 186] width 92 height 11
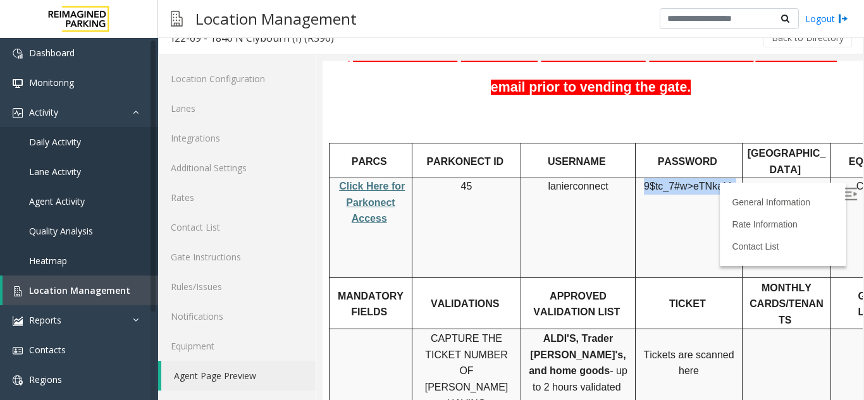
copy span "9$tc_7#w> eTNkaMy"
